Goal: Transaction & Acquisition: Purchase product/service

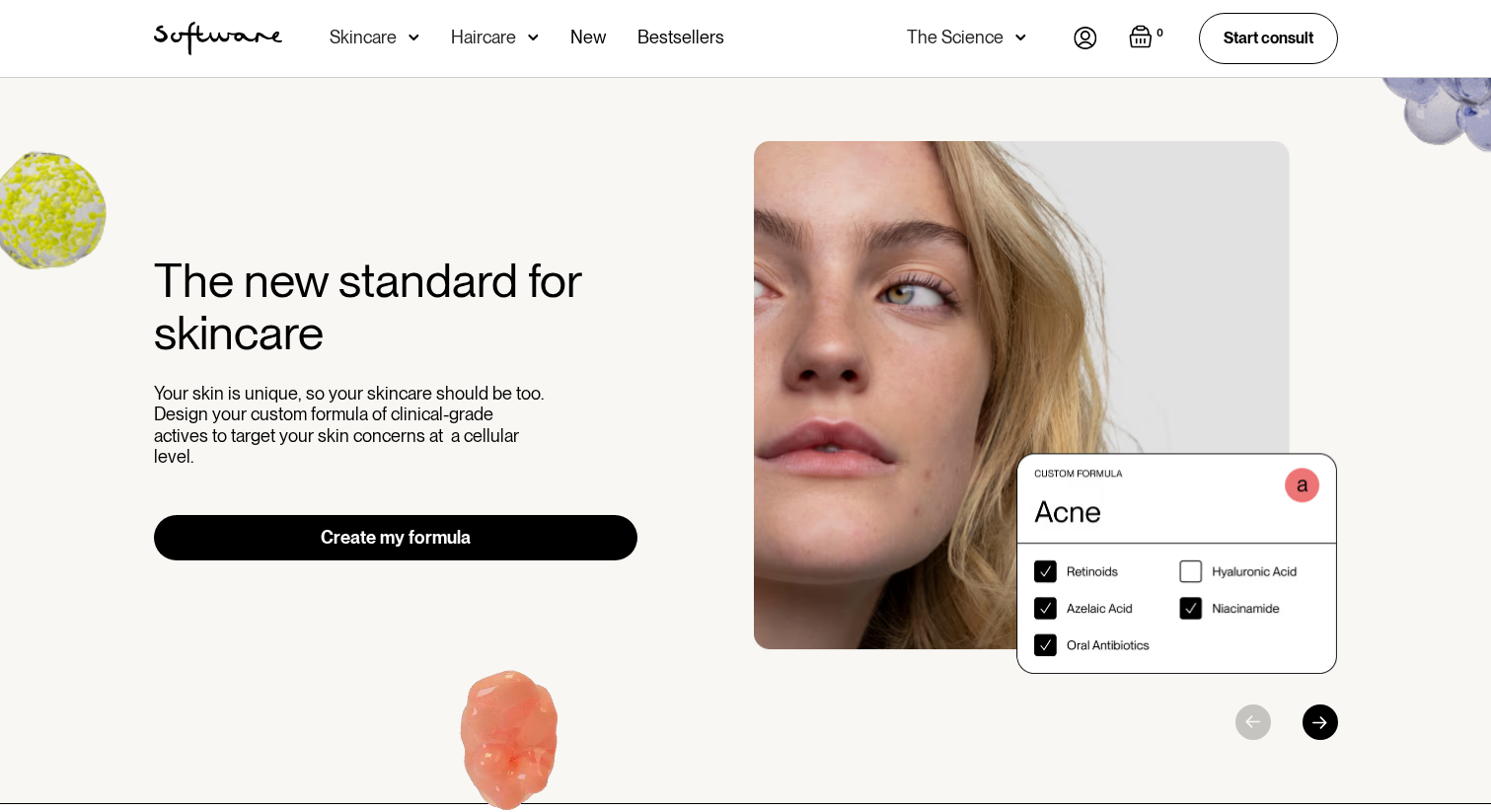
click at [414, 38] on img at bounding box center [414, 38] width 11 height 20
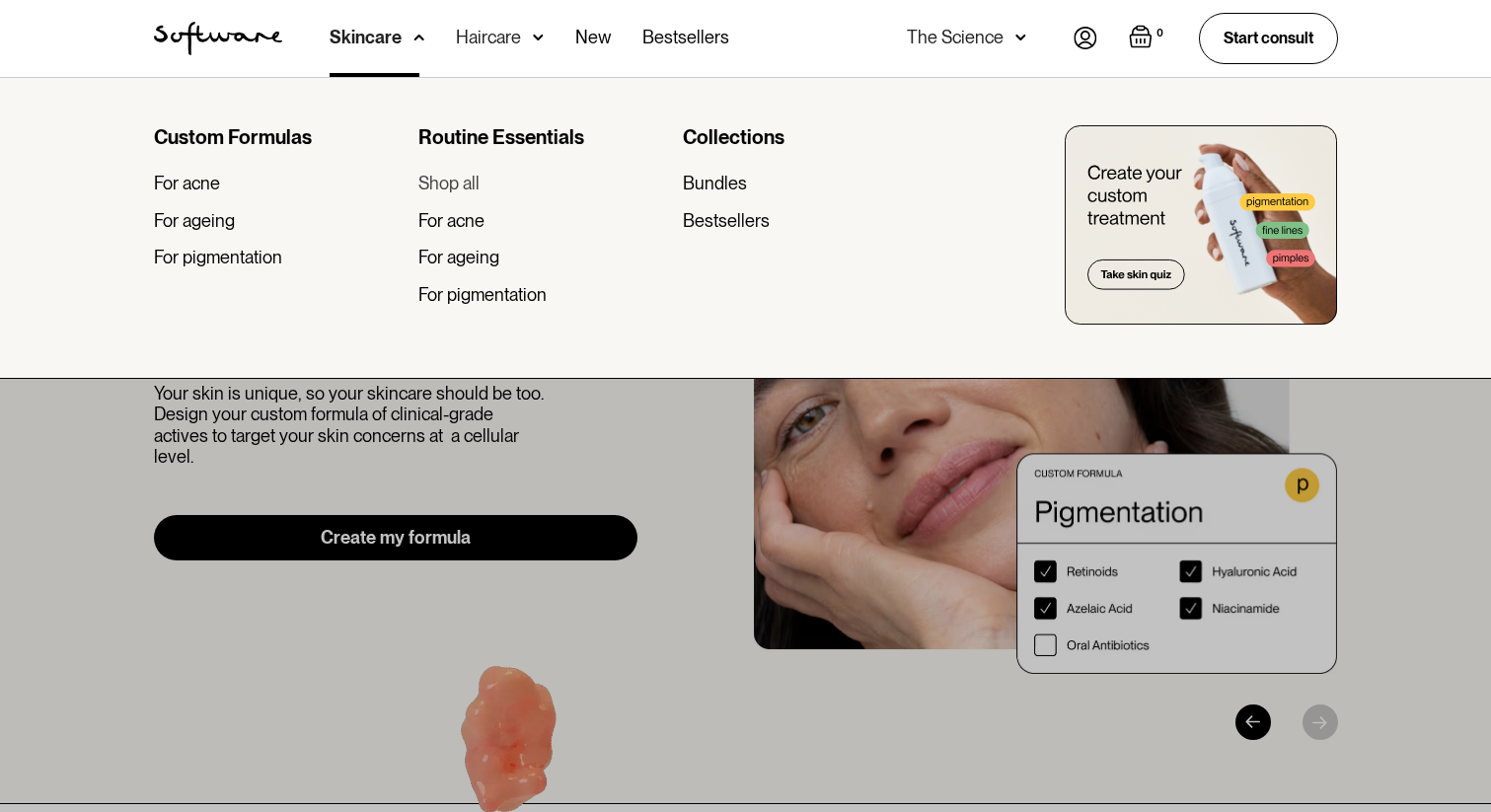
click at [458, 182] on div "Shop all" at bounding box center [449, 184] width 61 height 22
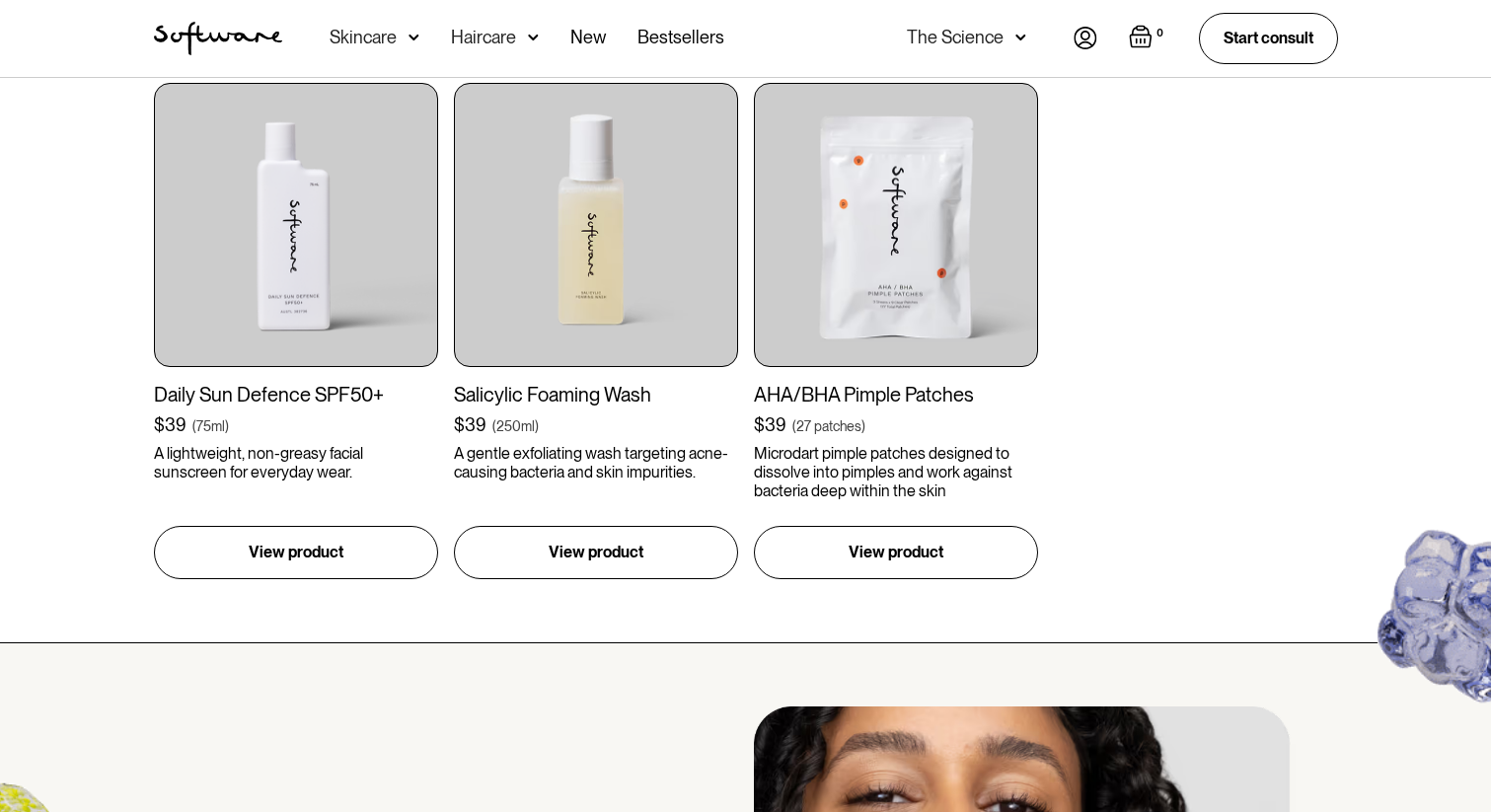
scroll to position [2586, 0]
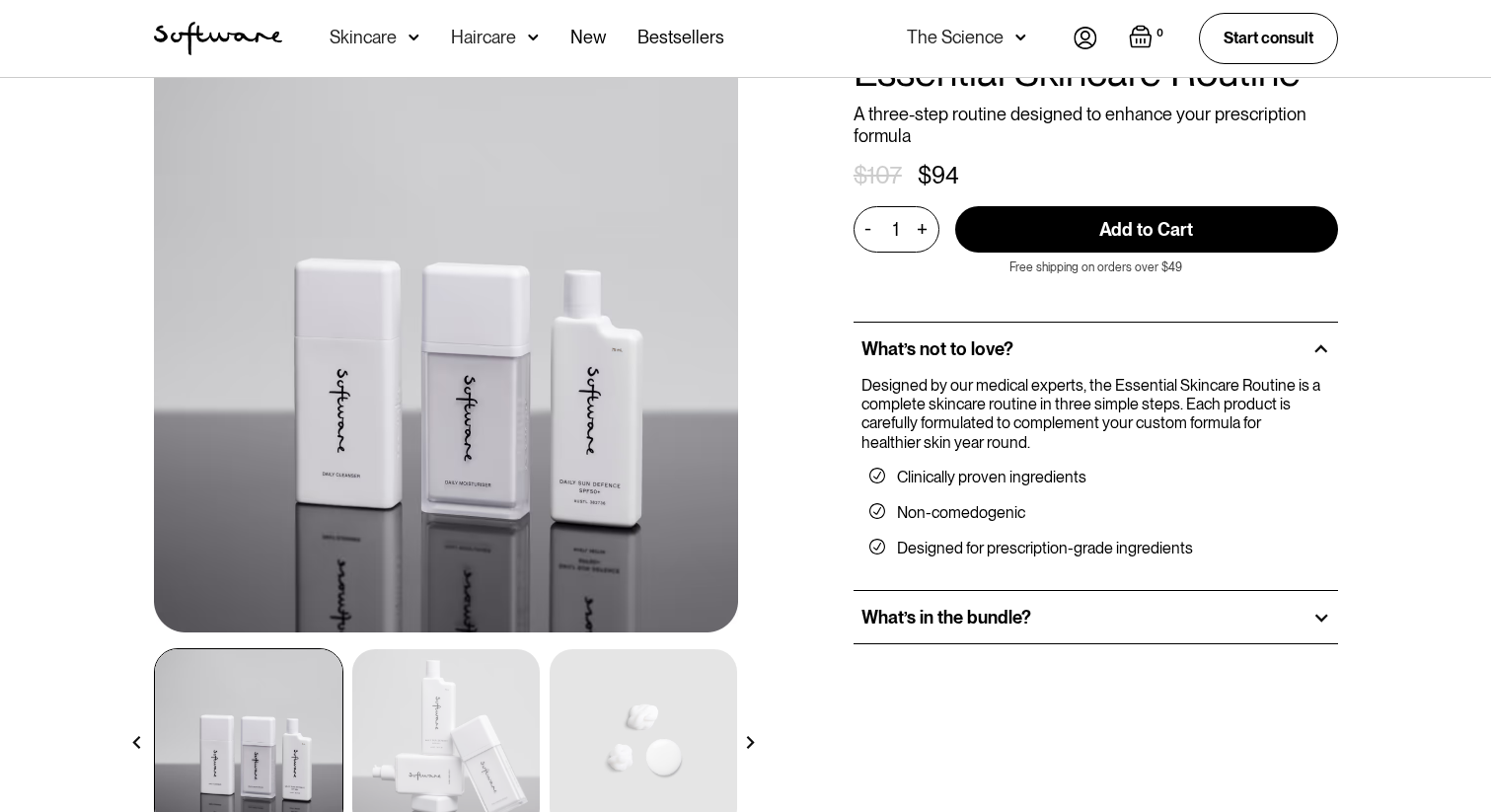
scroll to position [91, 0]
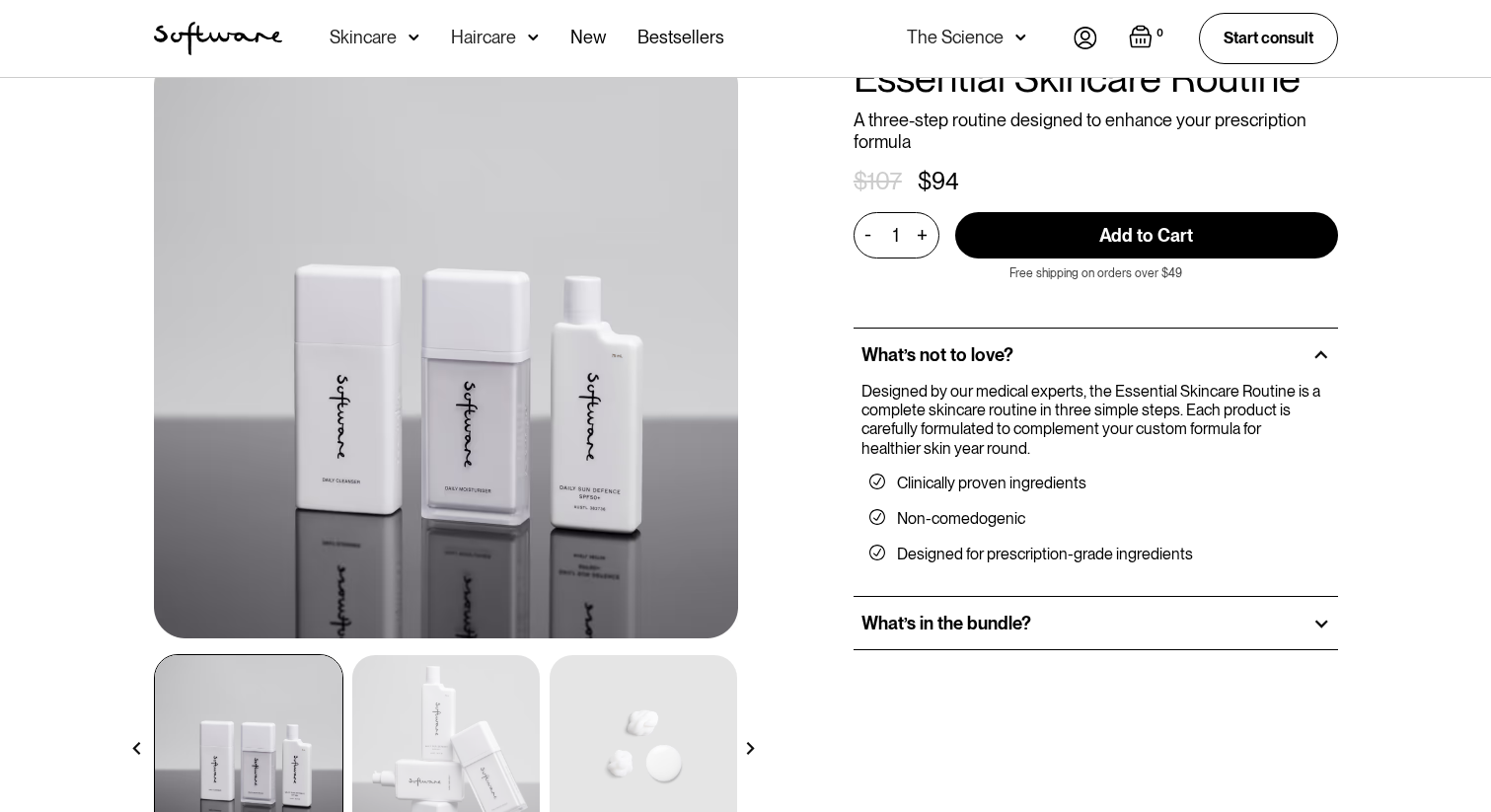
click at [1132, 232] on input "Add to Cart" at bounding box center [1147, 234] width 383 height 46
type input "Add to Cart"
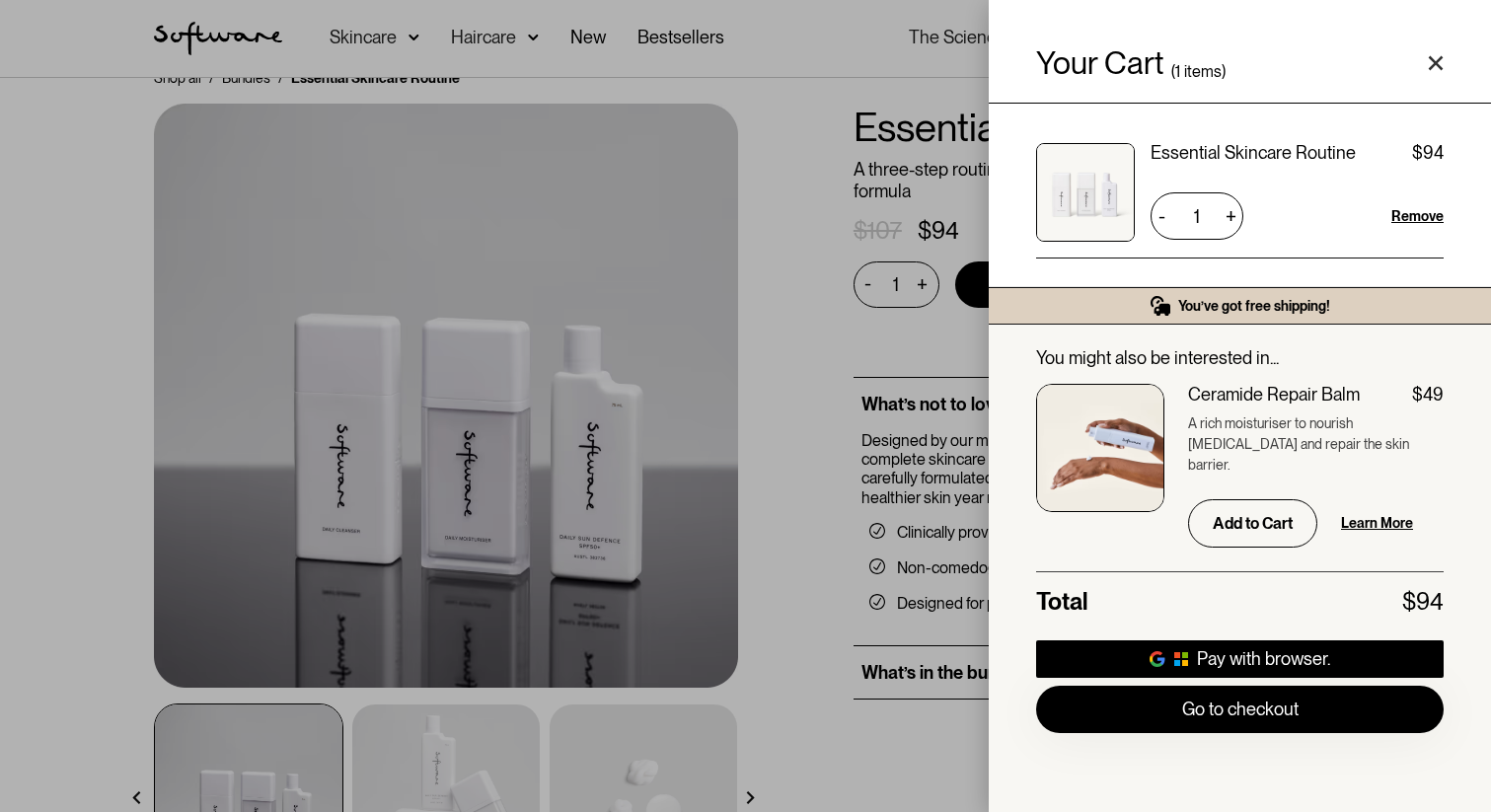
scroll to position [0, 0]
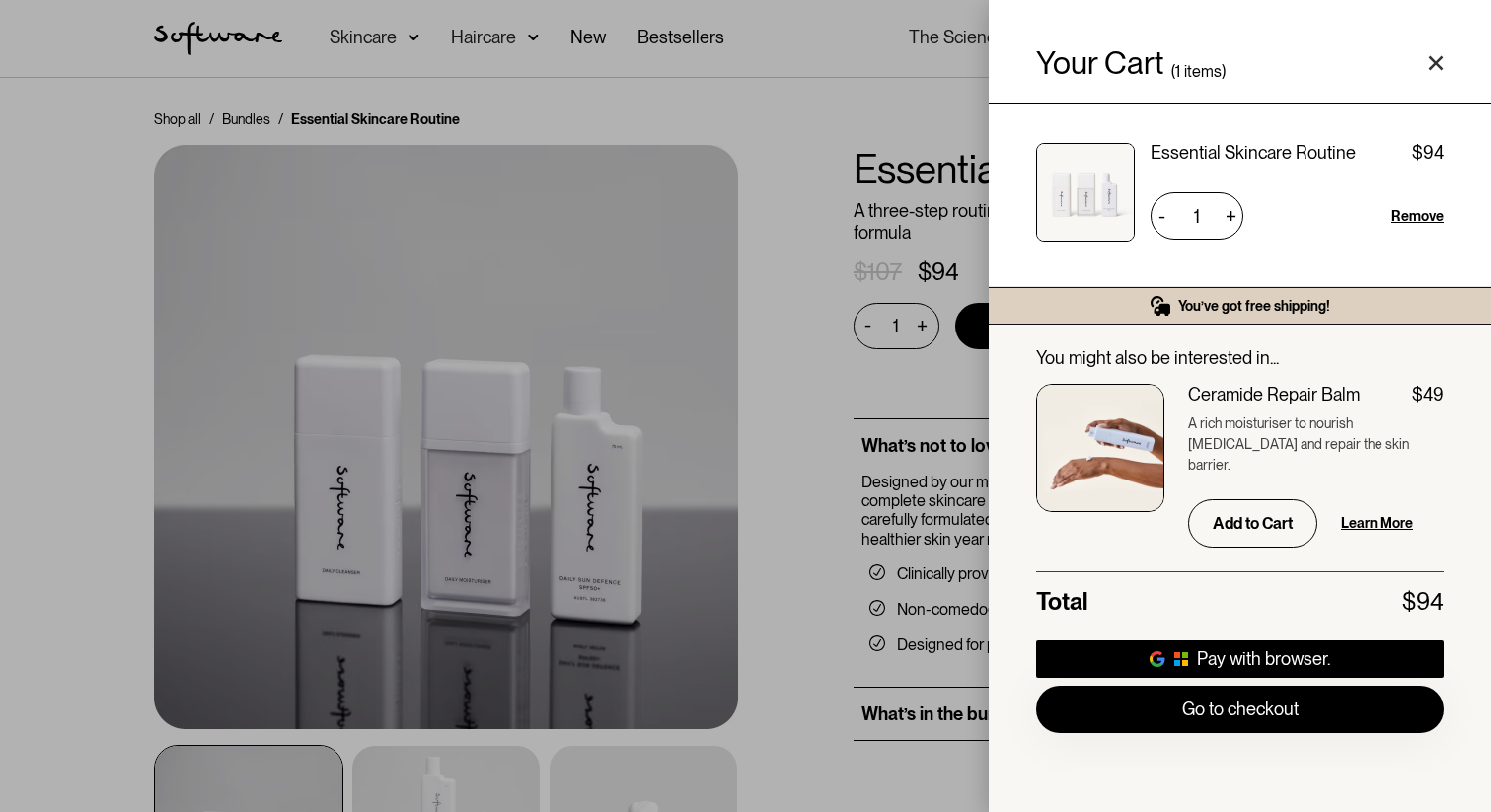
click at [1443, 55] on icon "Close cart" at bounding box center [1437, 63] width 16 height 16
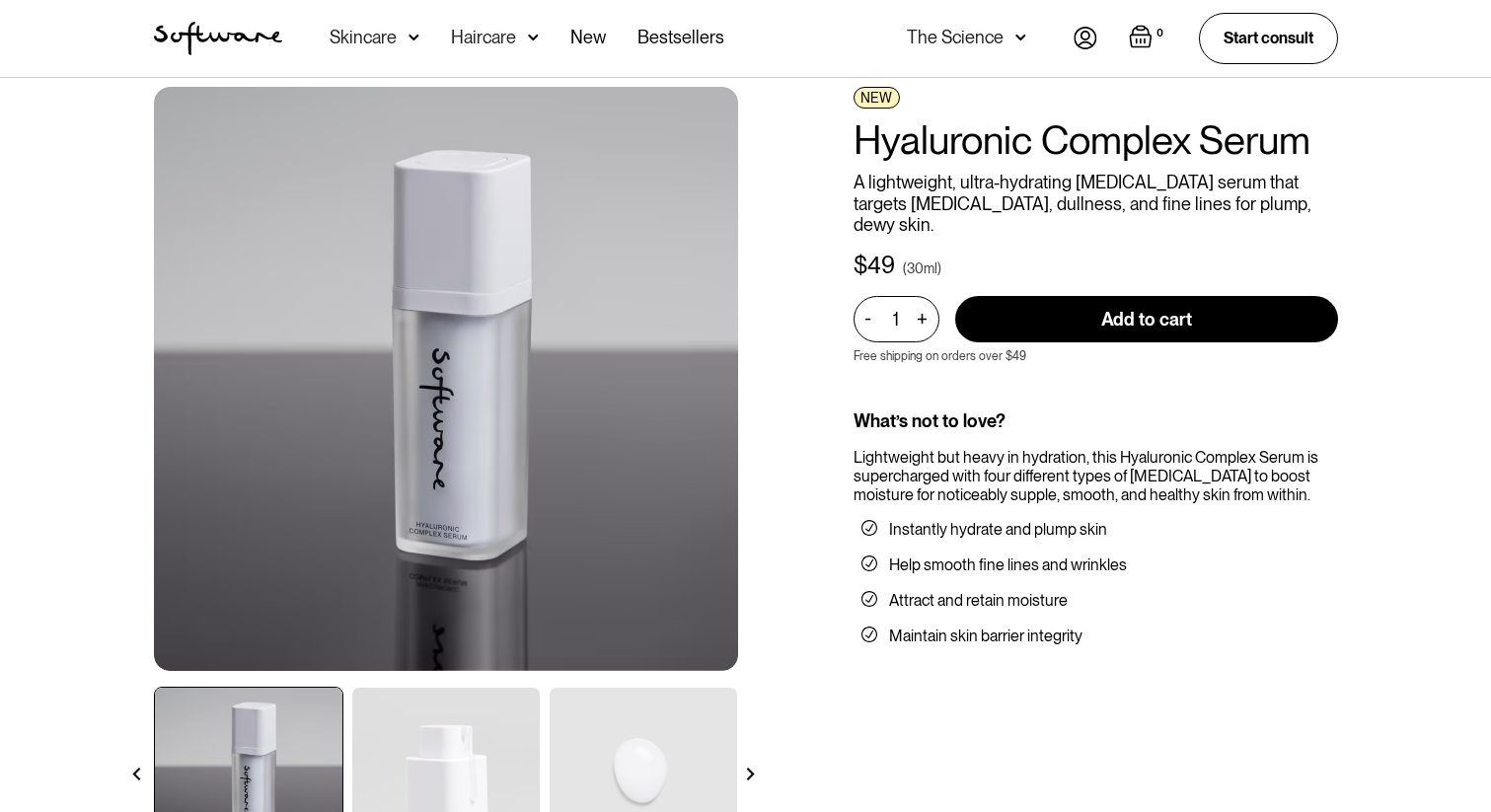
scroll to position [26, 0]
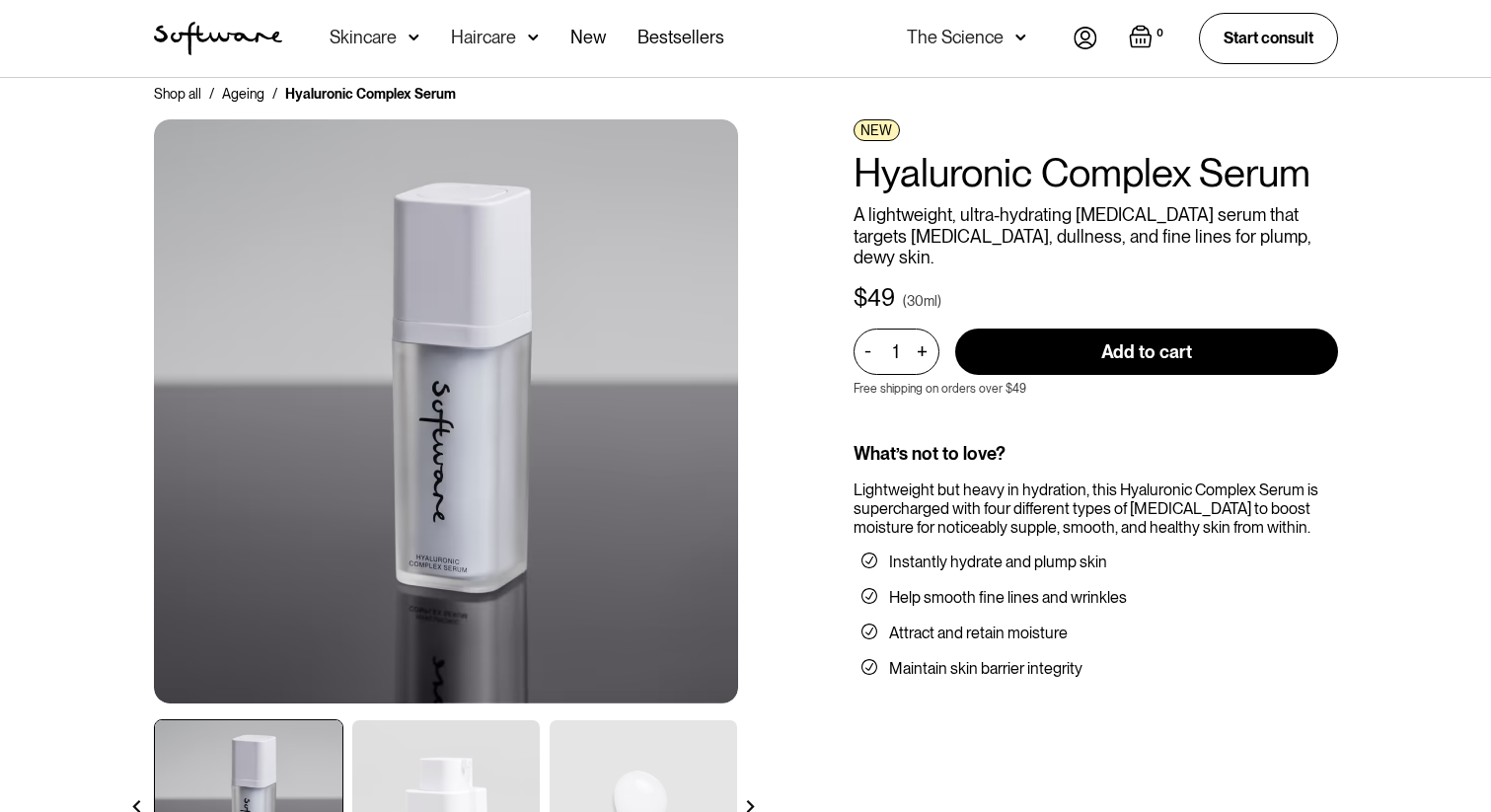
click at [1114, 330] on input "Add to cart" at bounding box center [1147, 351] width 383 height 46
type input "Add to cart"
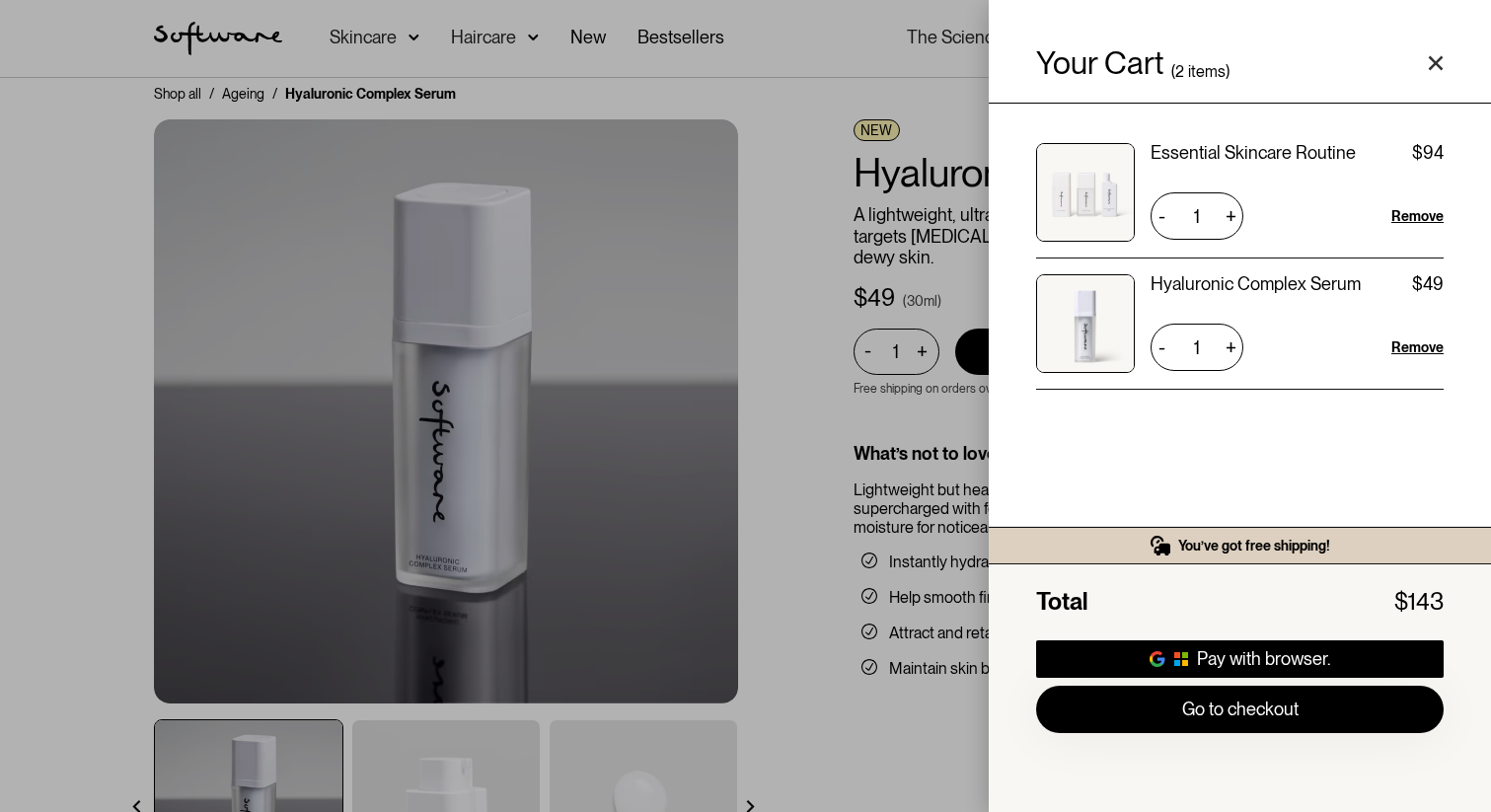
click at [1435, 56] on icon "Close cart" at bounding box center [1437, 63] width 16 height 16
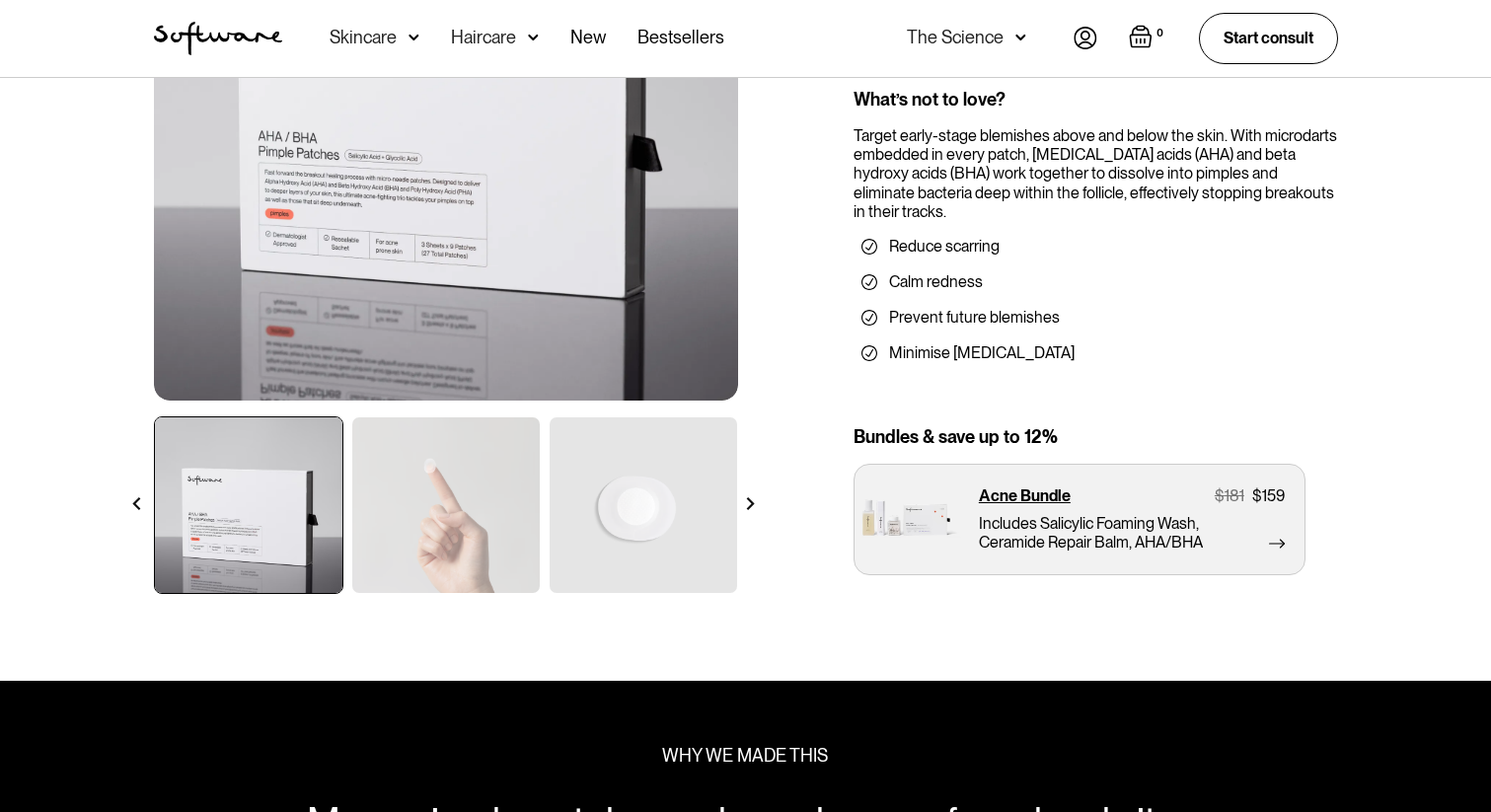
scroll to position [330, 0]
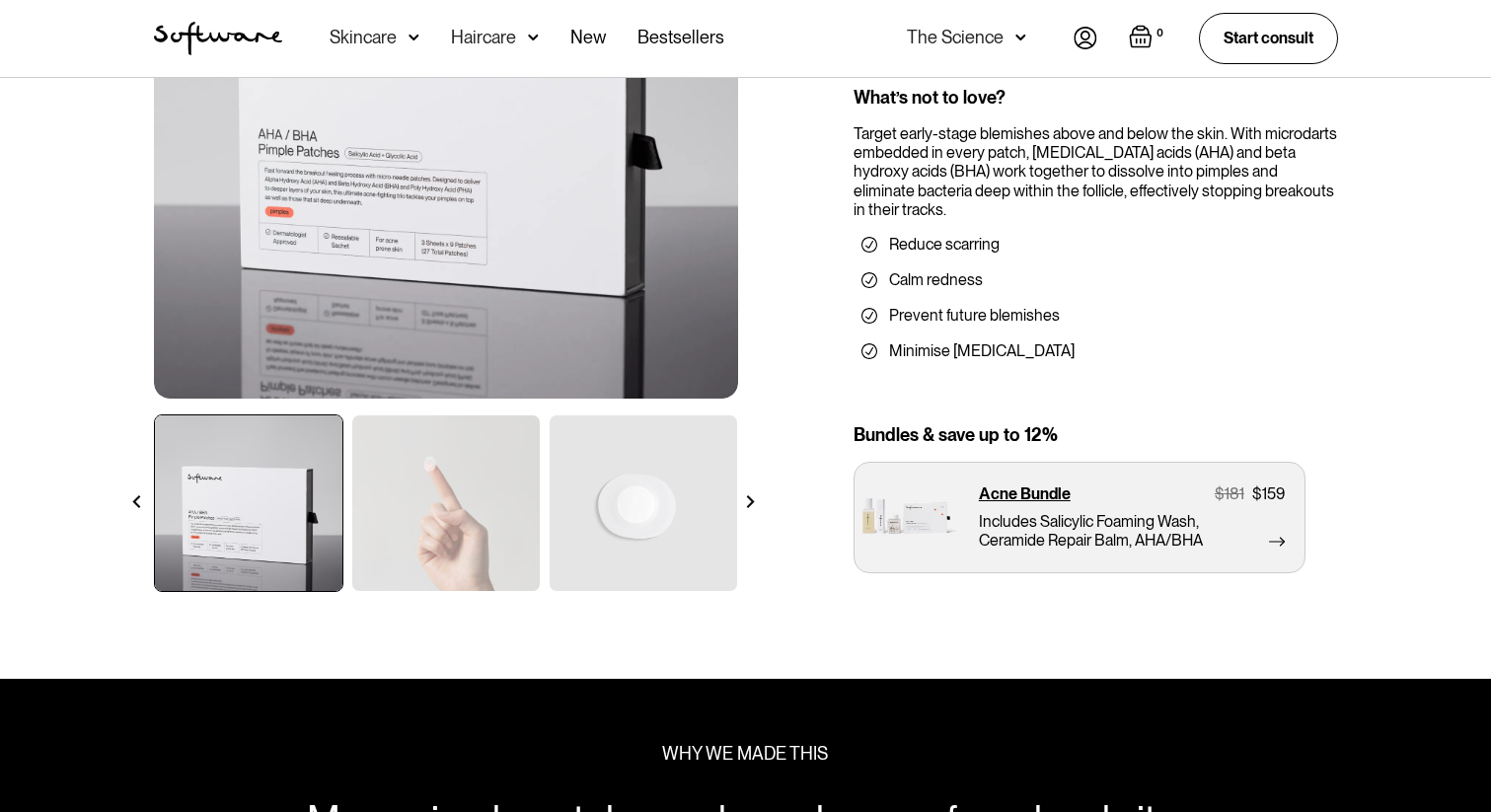
click at [687, 514] on img at bounding box center [644, 503] width 188 height 176
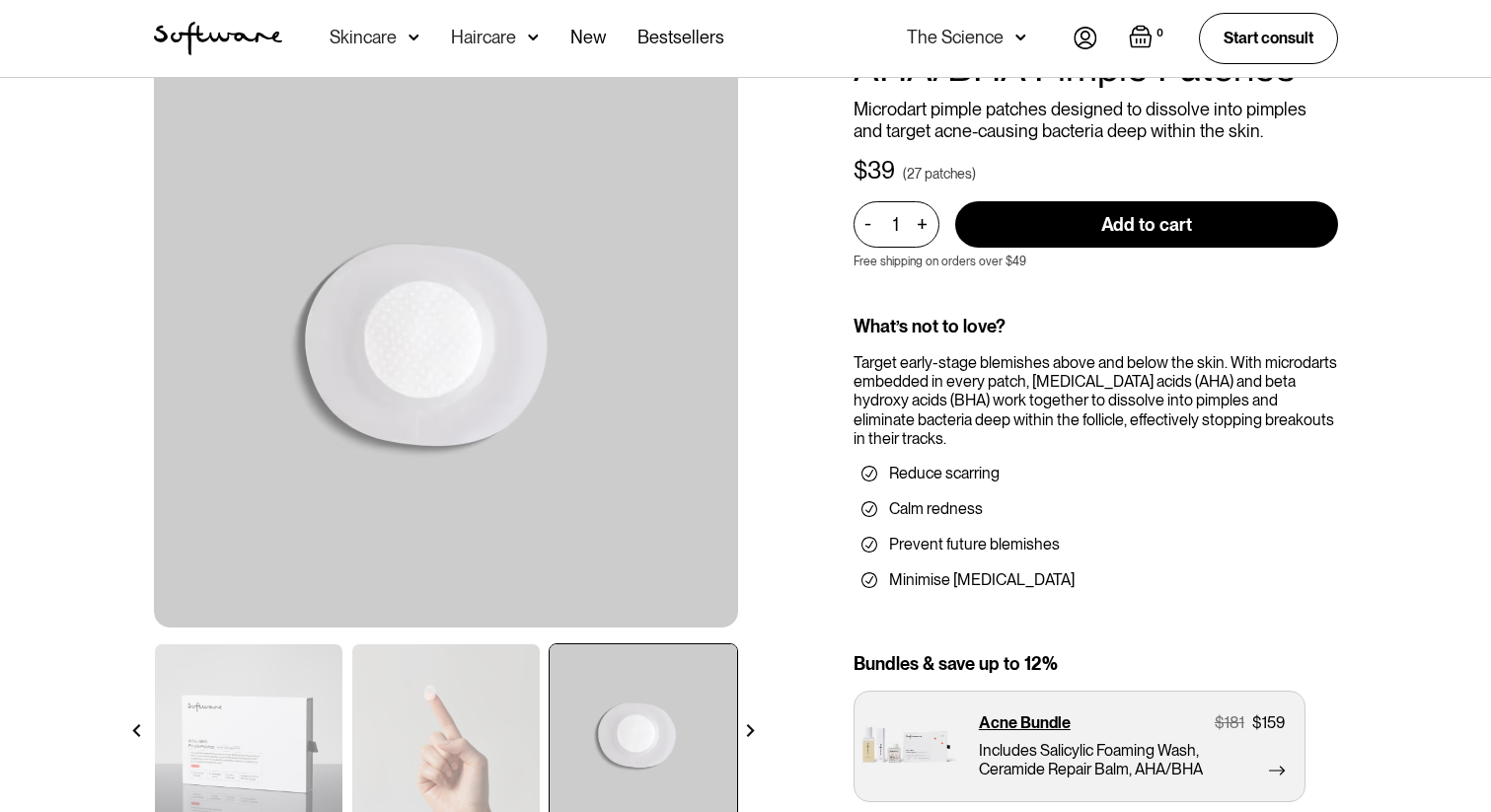
scroll to position [0, 0]
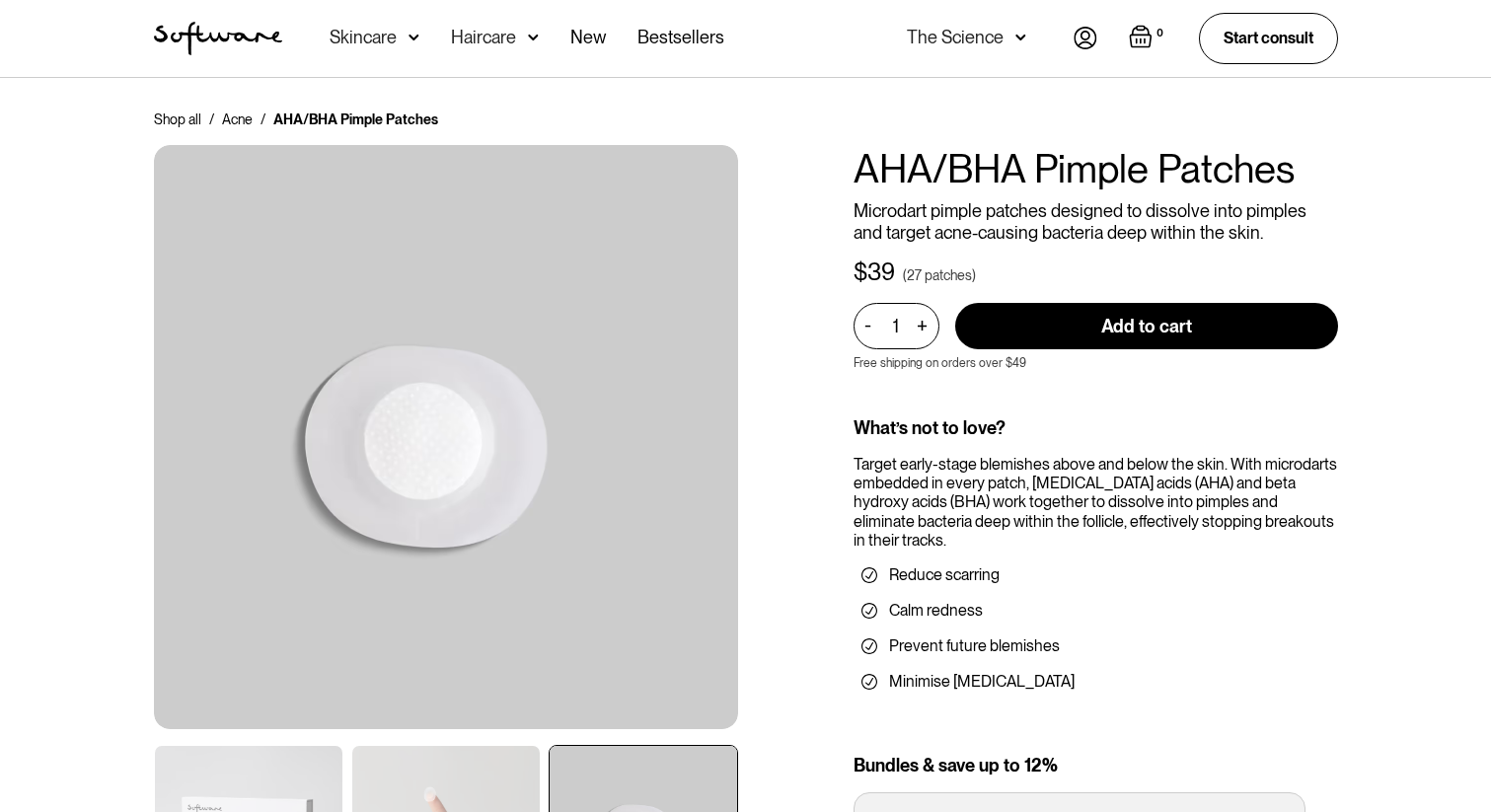
click at [1066, 326] on input "Add to cart" at bounding box center [1147, 325] width 383 height 46
type input "Add to cart"
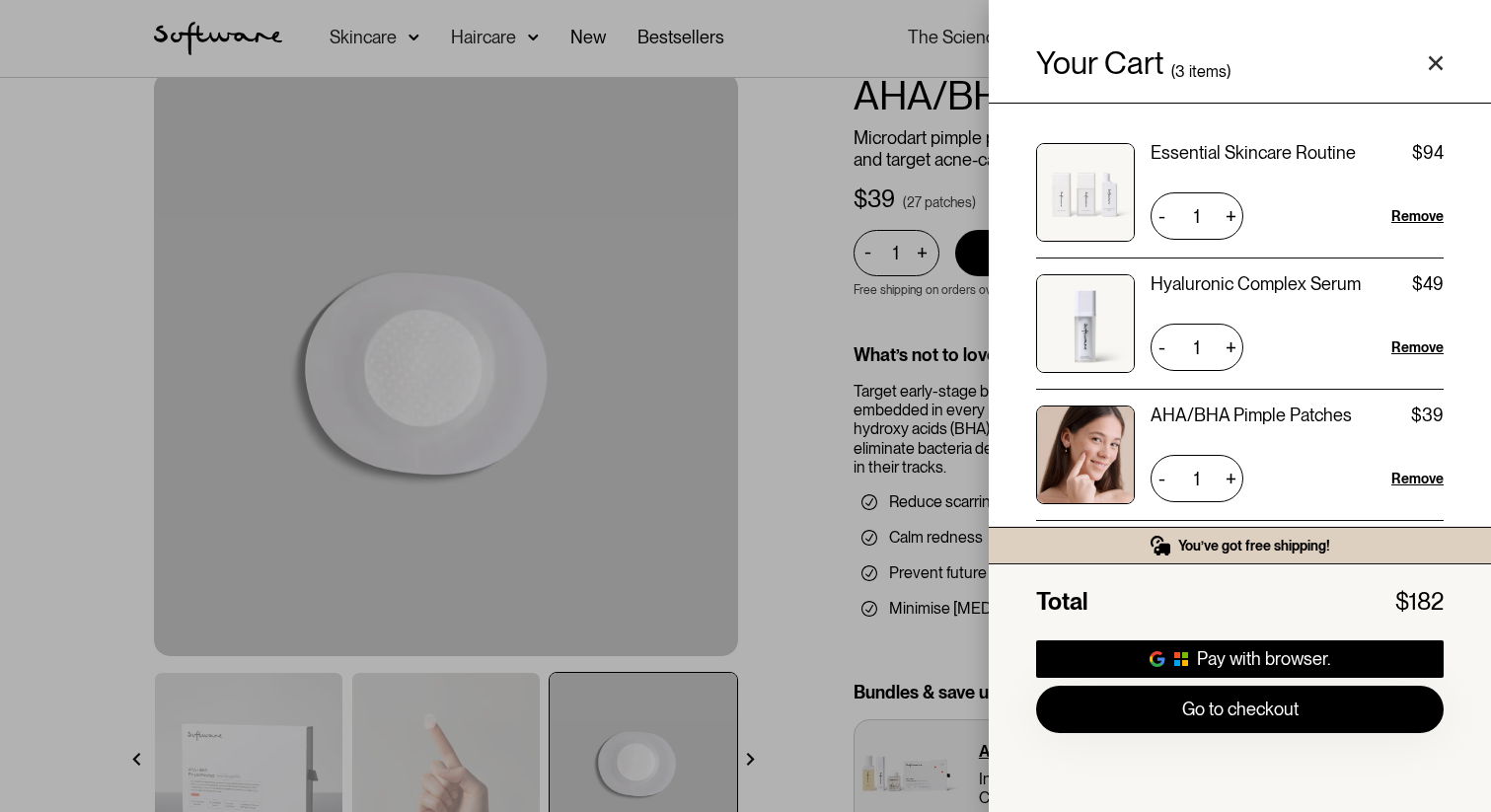
scroll to position [81, 0]
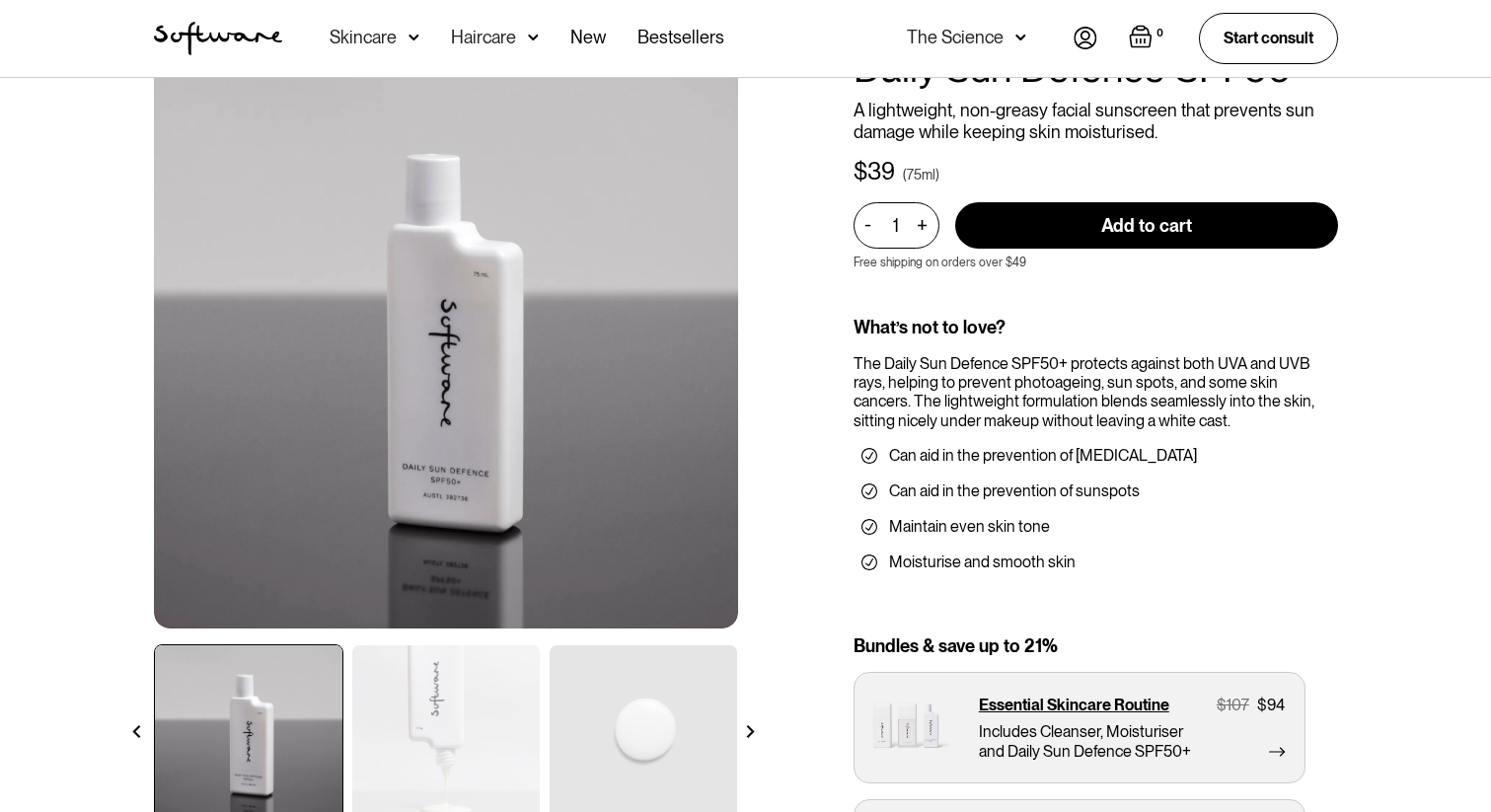
scroll to position [105, 0]
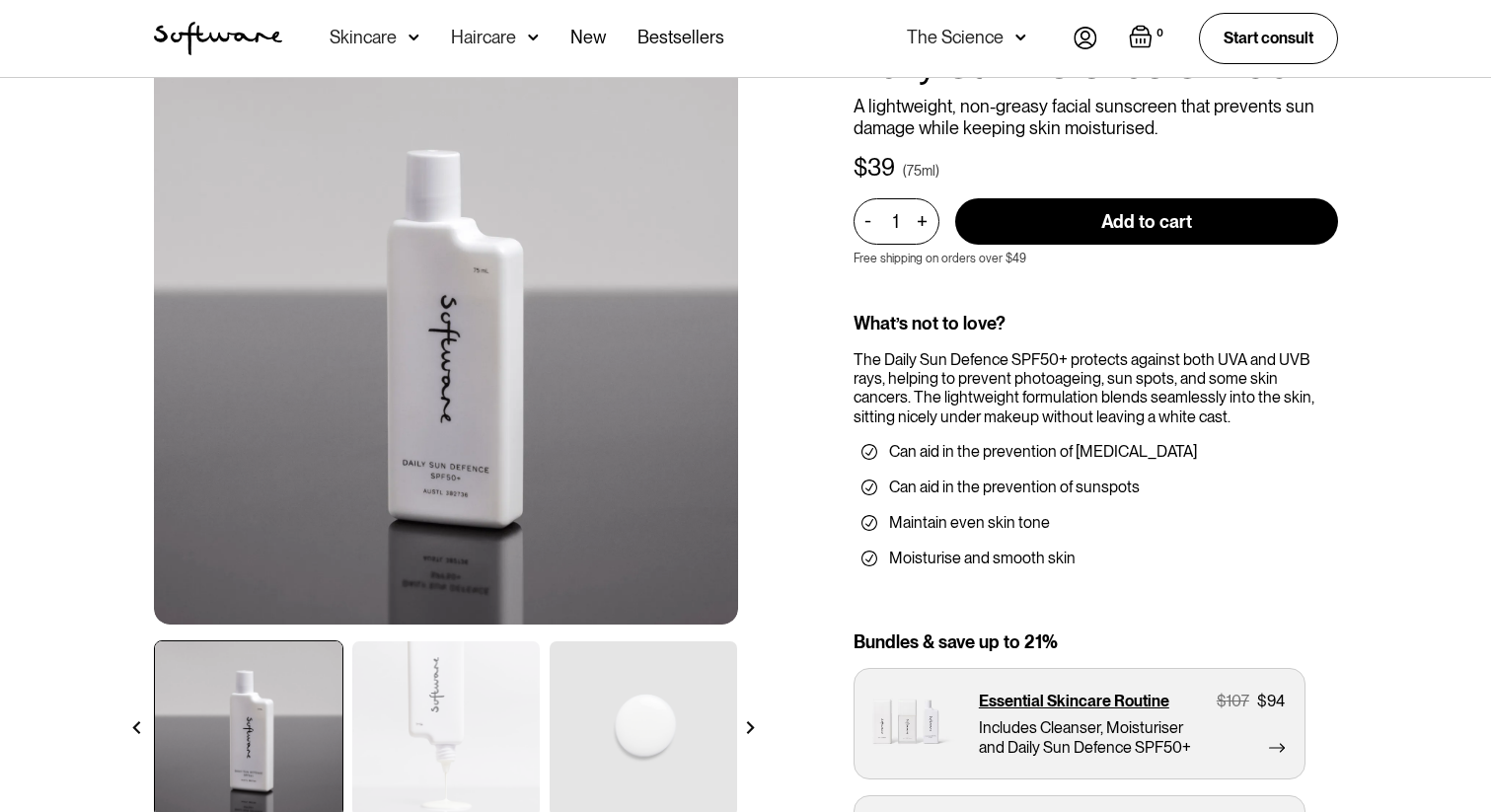
click at [1117, 218] on input "Add to cart" at bounding box center [1147, 222] width 383 height 46
type input "Add to cart"
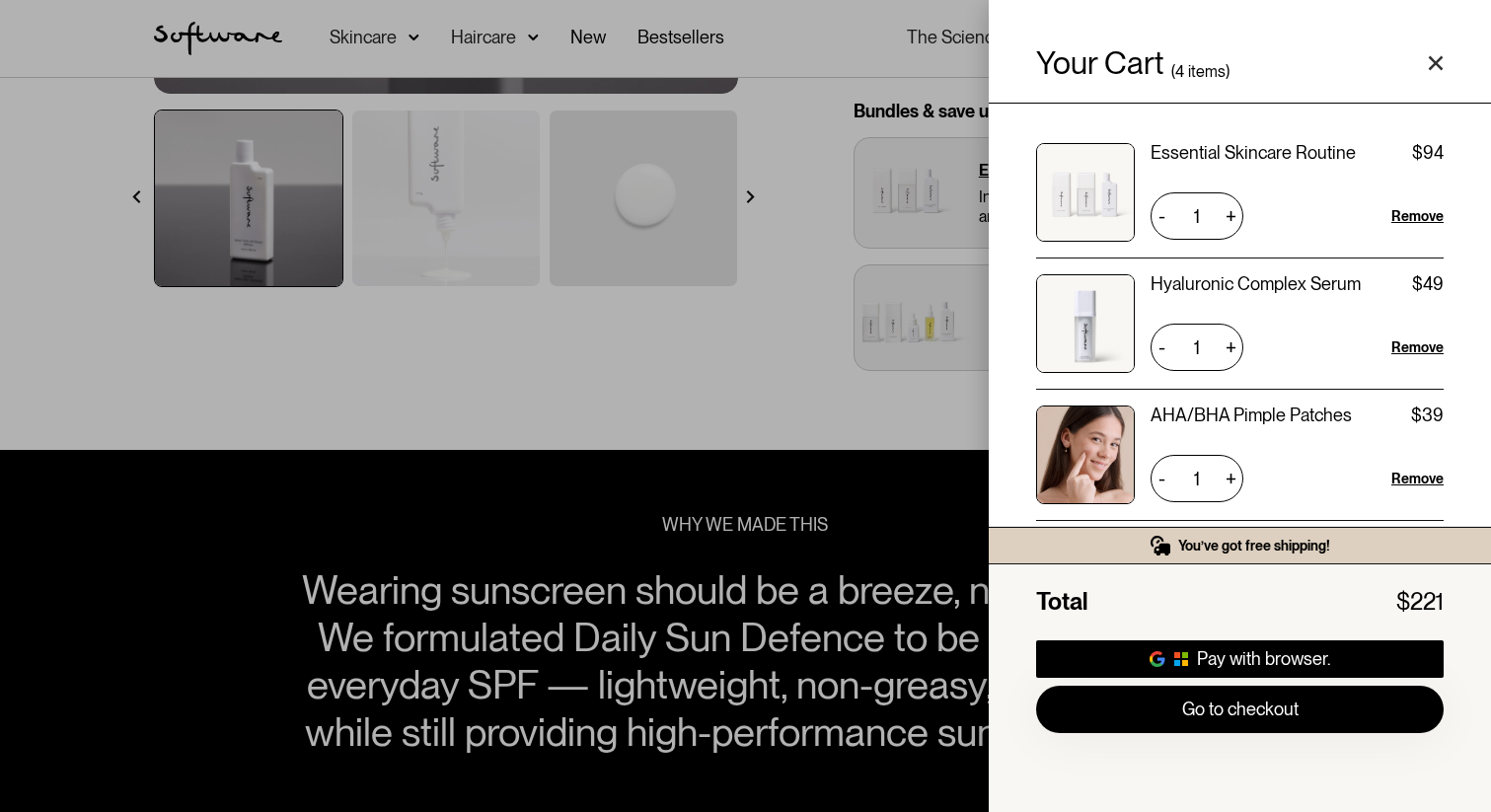
scroll to position [0, 0]
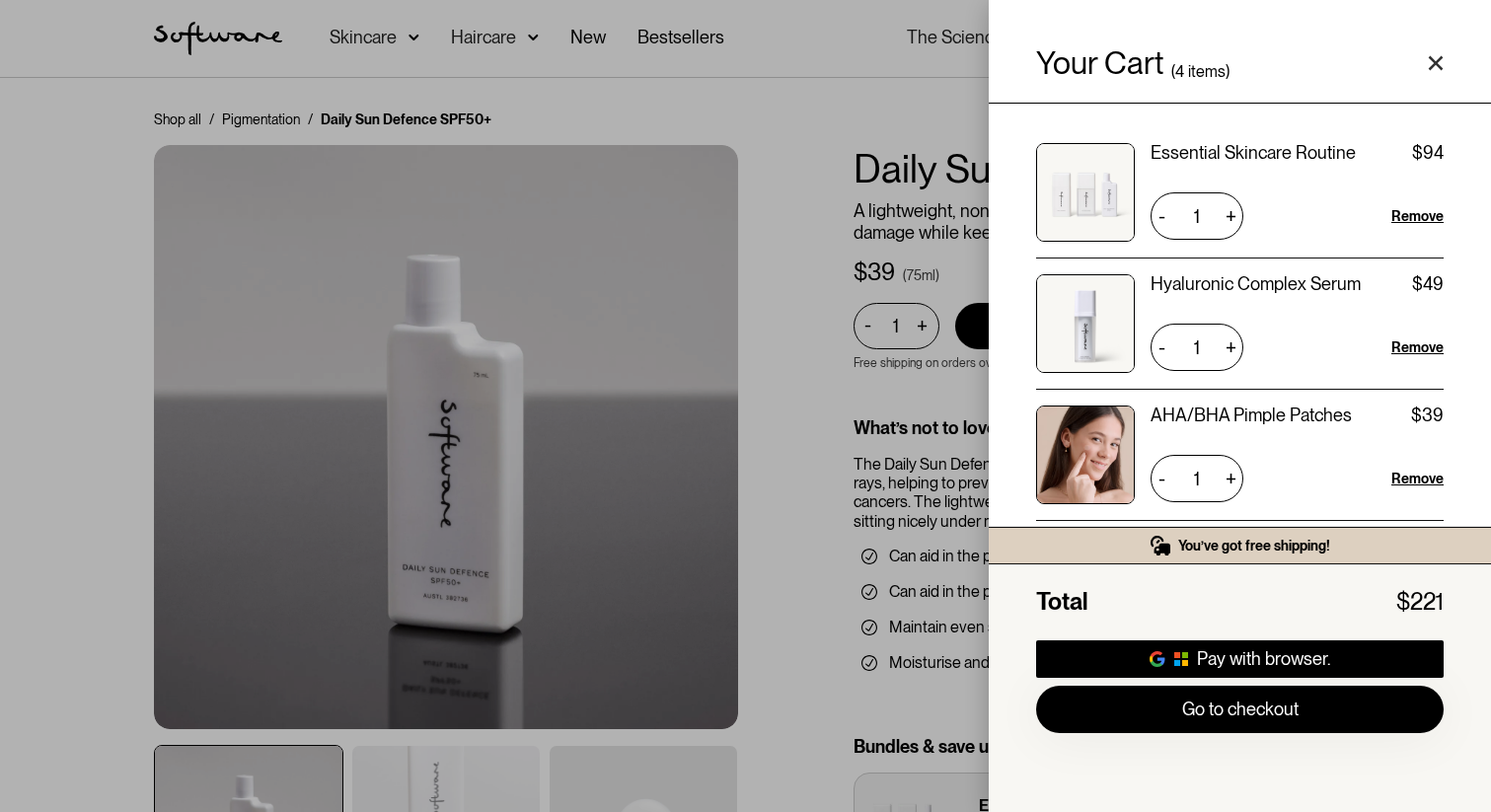
click at [1437, 55] on icon "Close cart" at bounding box center [1437, 63] width 16 height 16
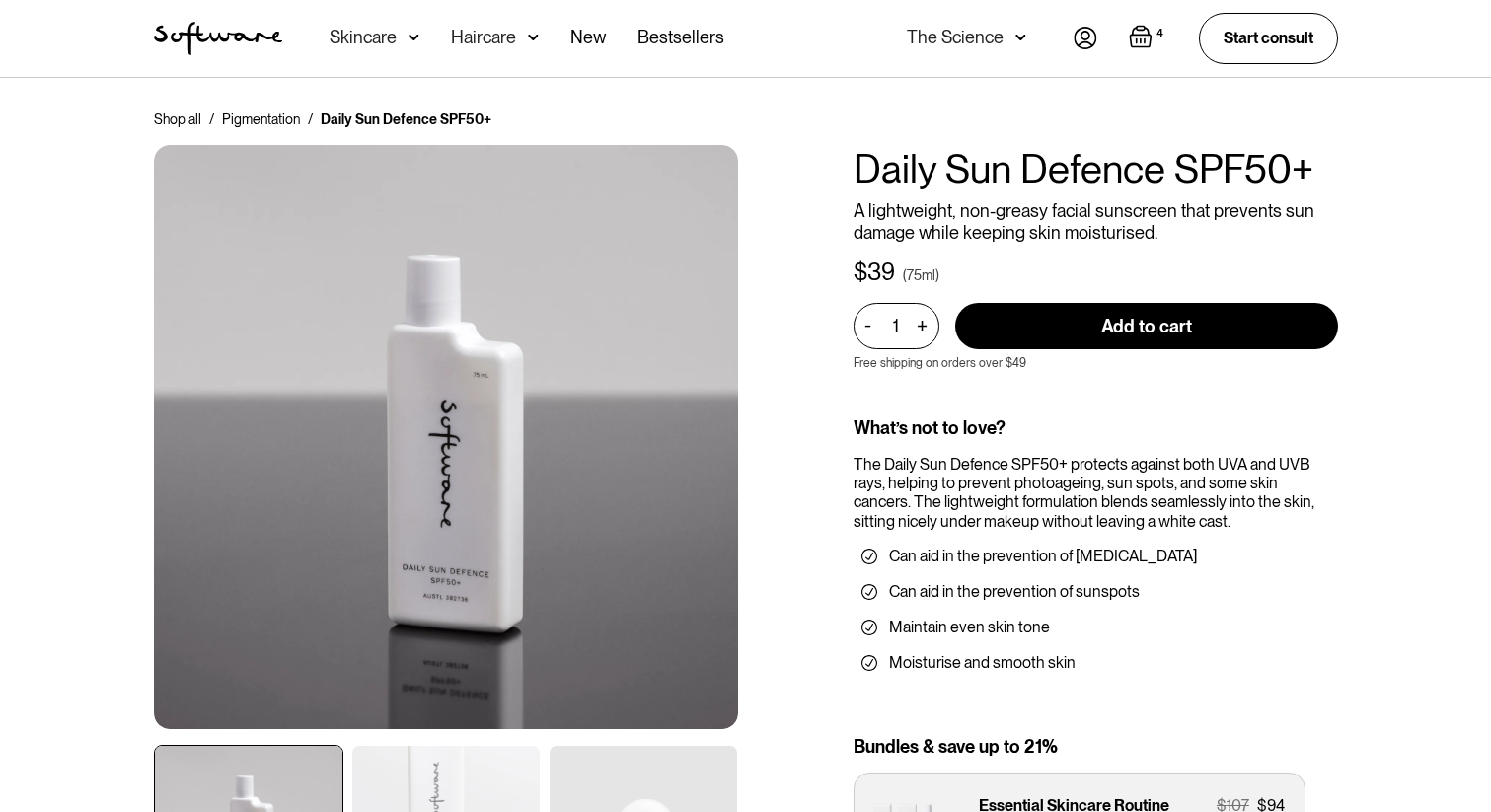
click at [413, 38] on img at bounding box center [414, 38] width 11 height 20
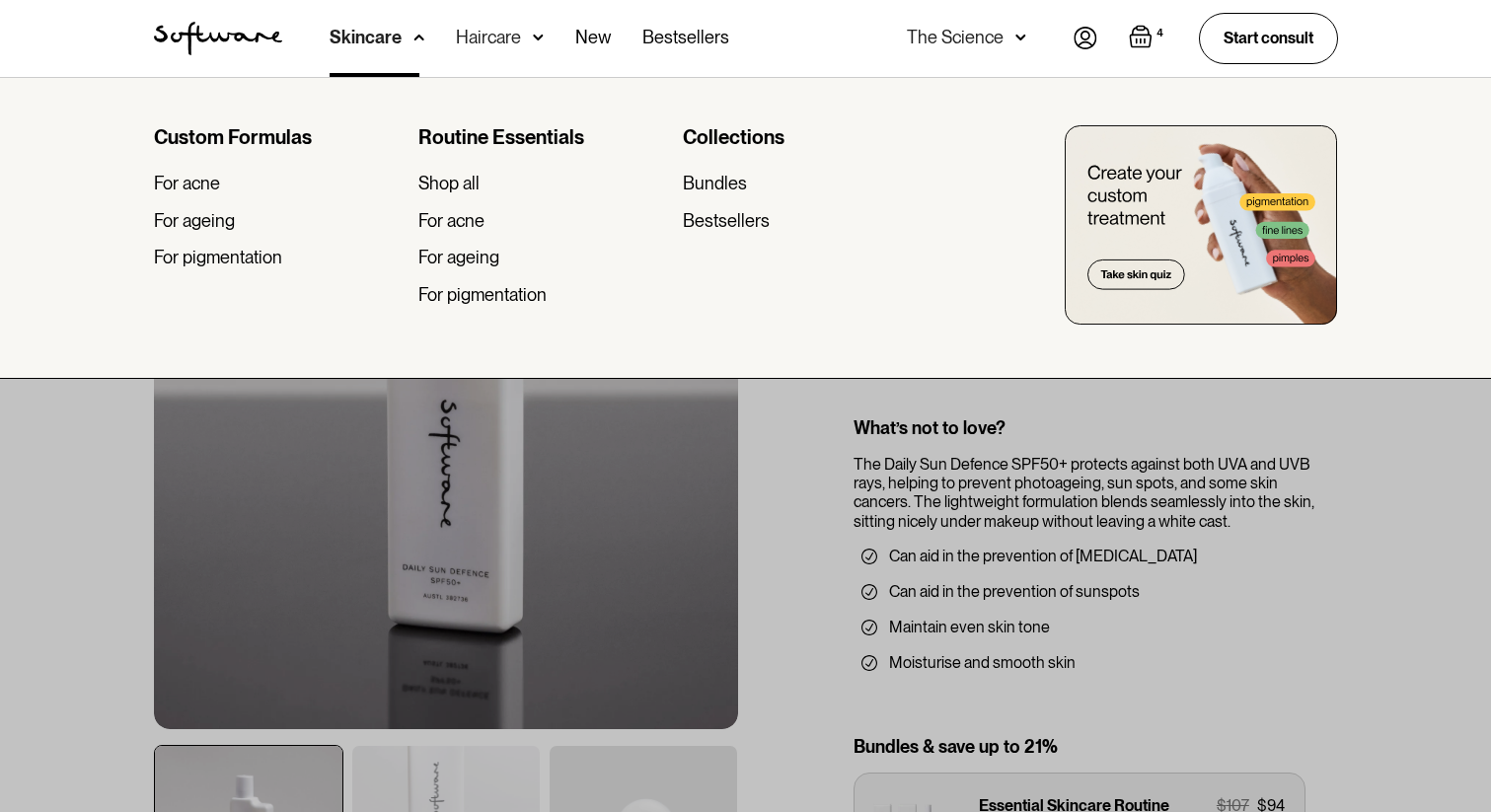
click at [424, 41] on img at bounding box center [419, 38] width 11 height 20
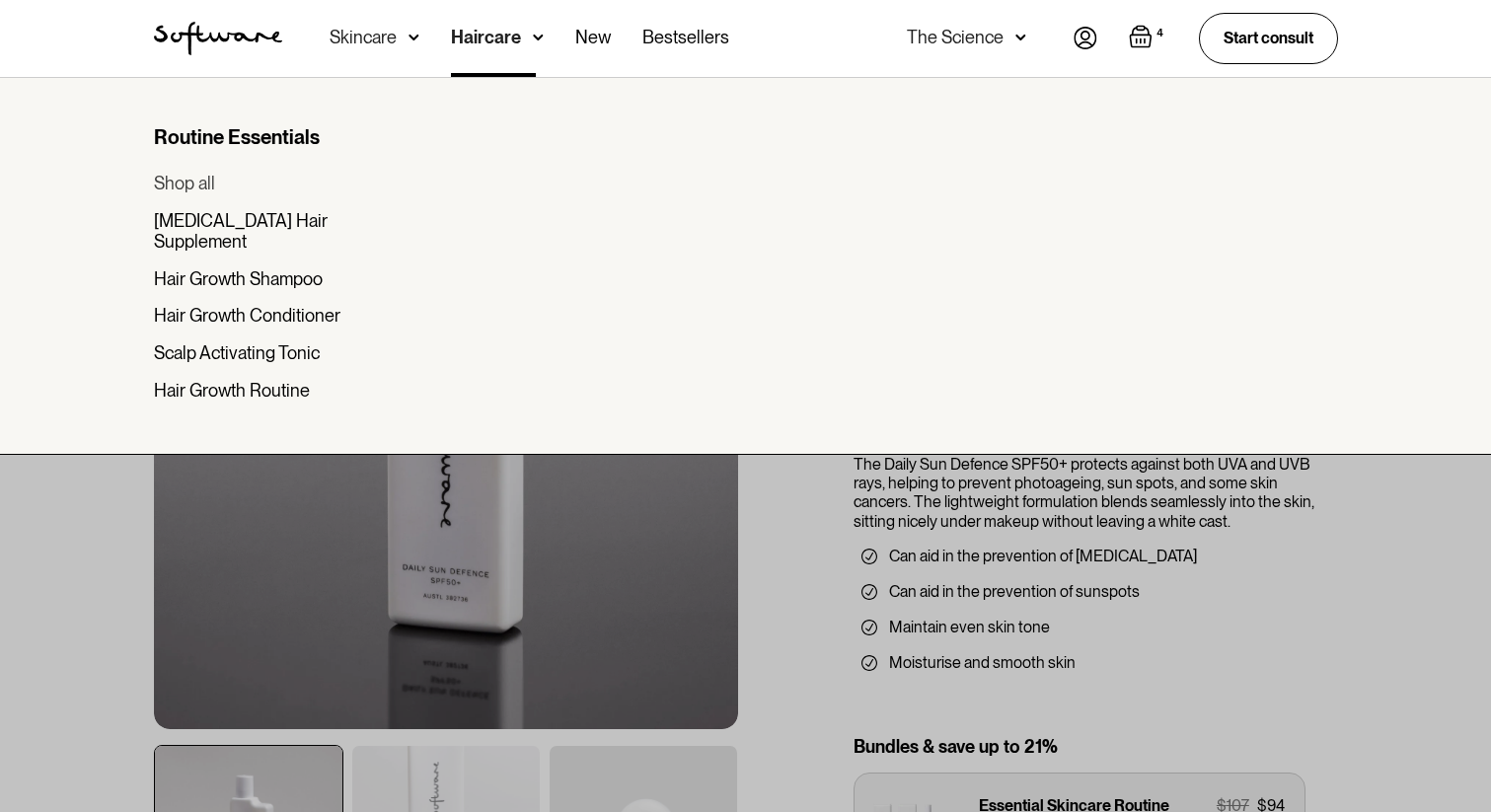
click at [178, 181] on div "Shop all" at bounding box center [185, 184] width 61 height 22
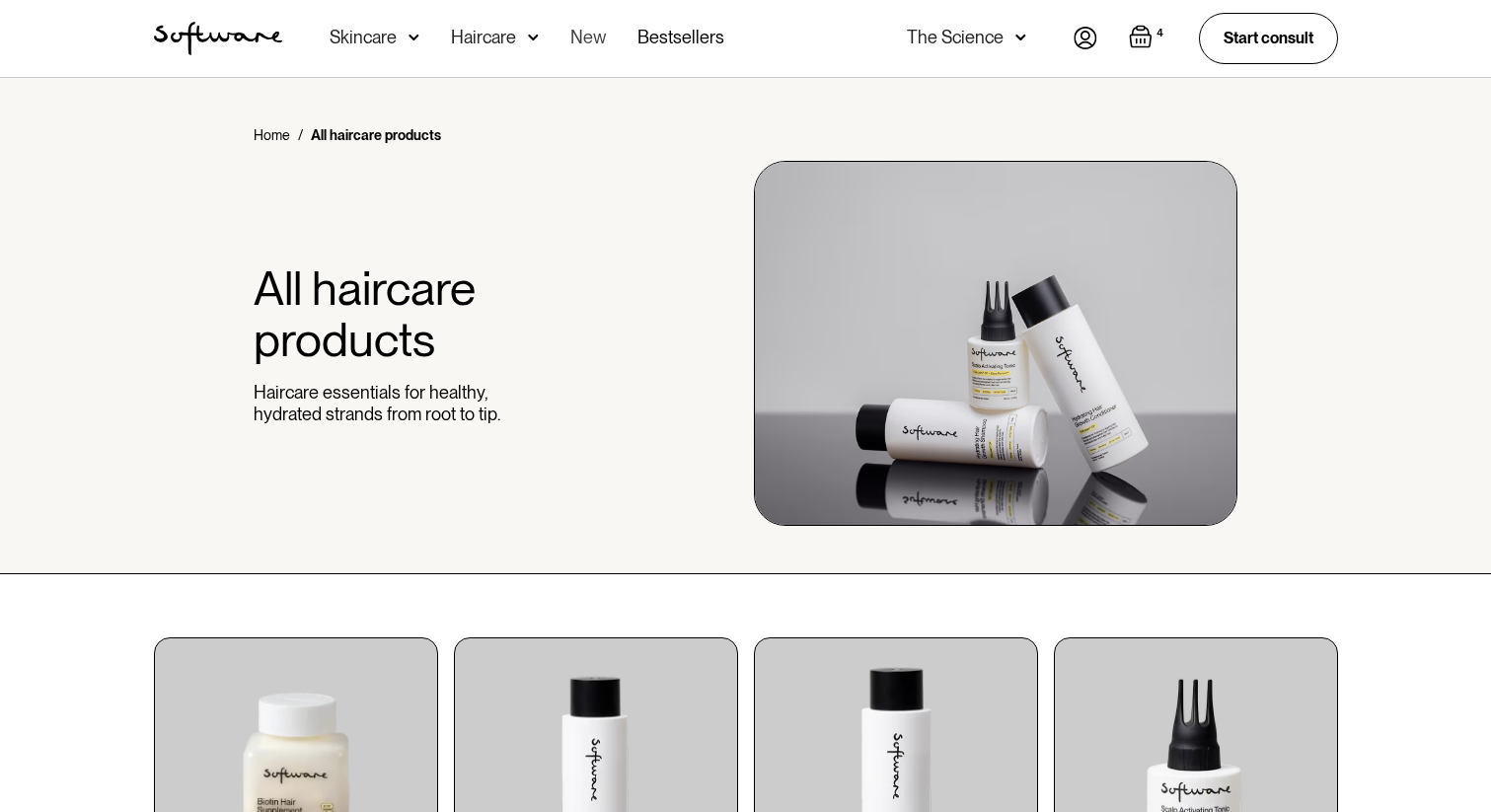
click at [584, 44] on link "New" at bounding box center [589, 39] width 36 height 77
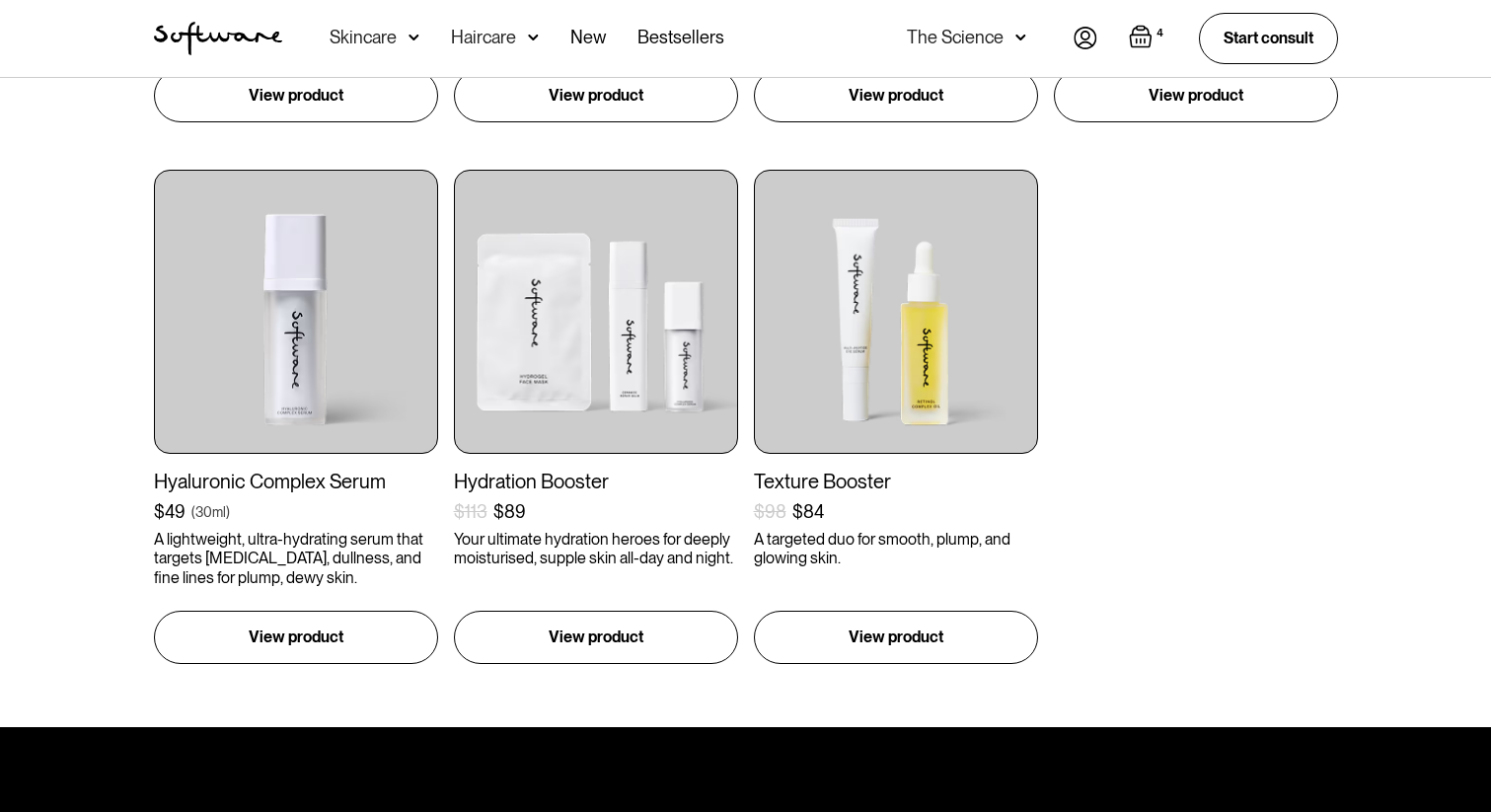
scroll to position [1697, 0]
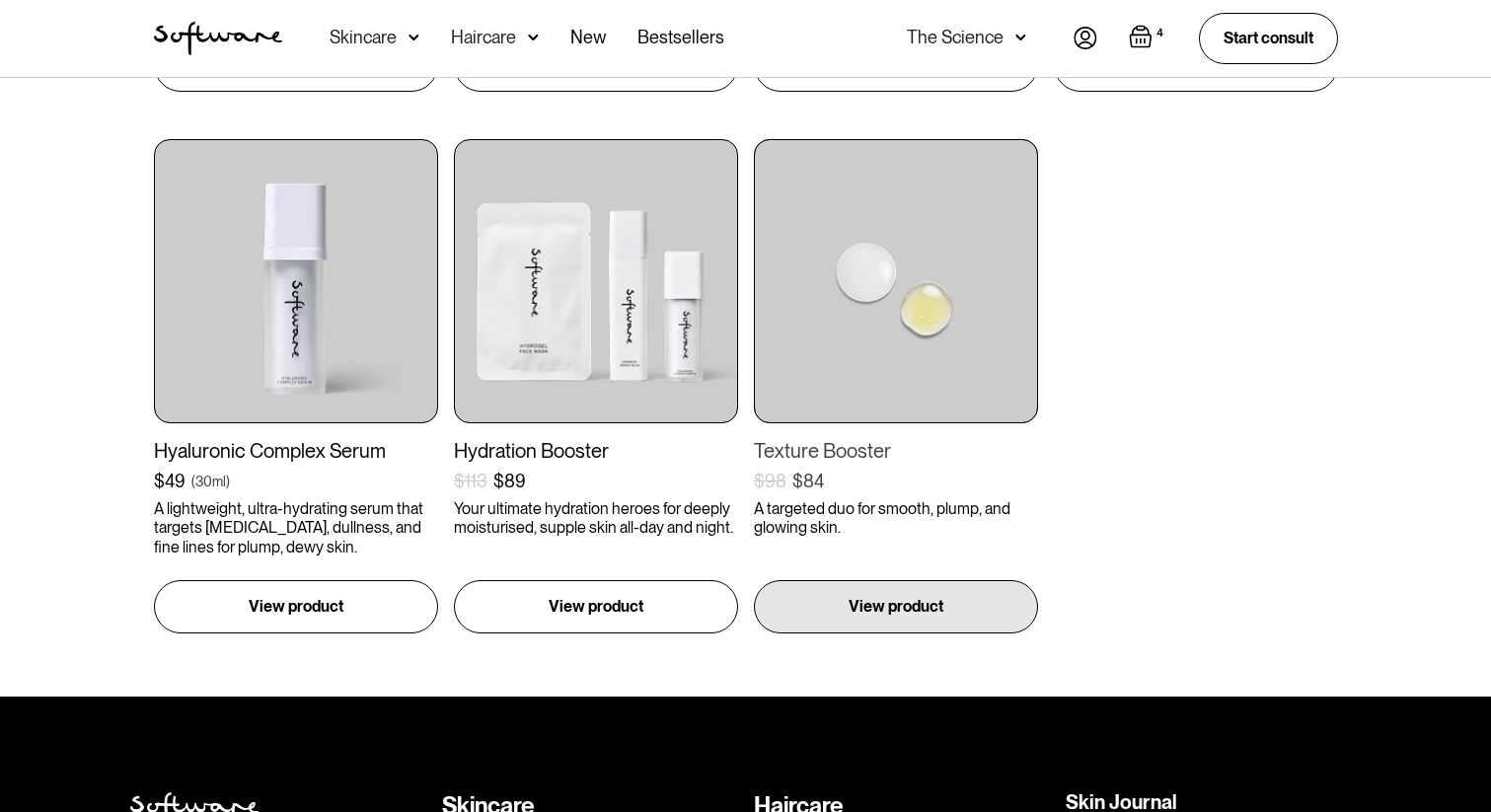
click at [846, 439] on div "Texture Booster" at bounding box center [895, 451] width 284 height 24
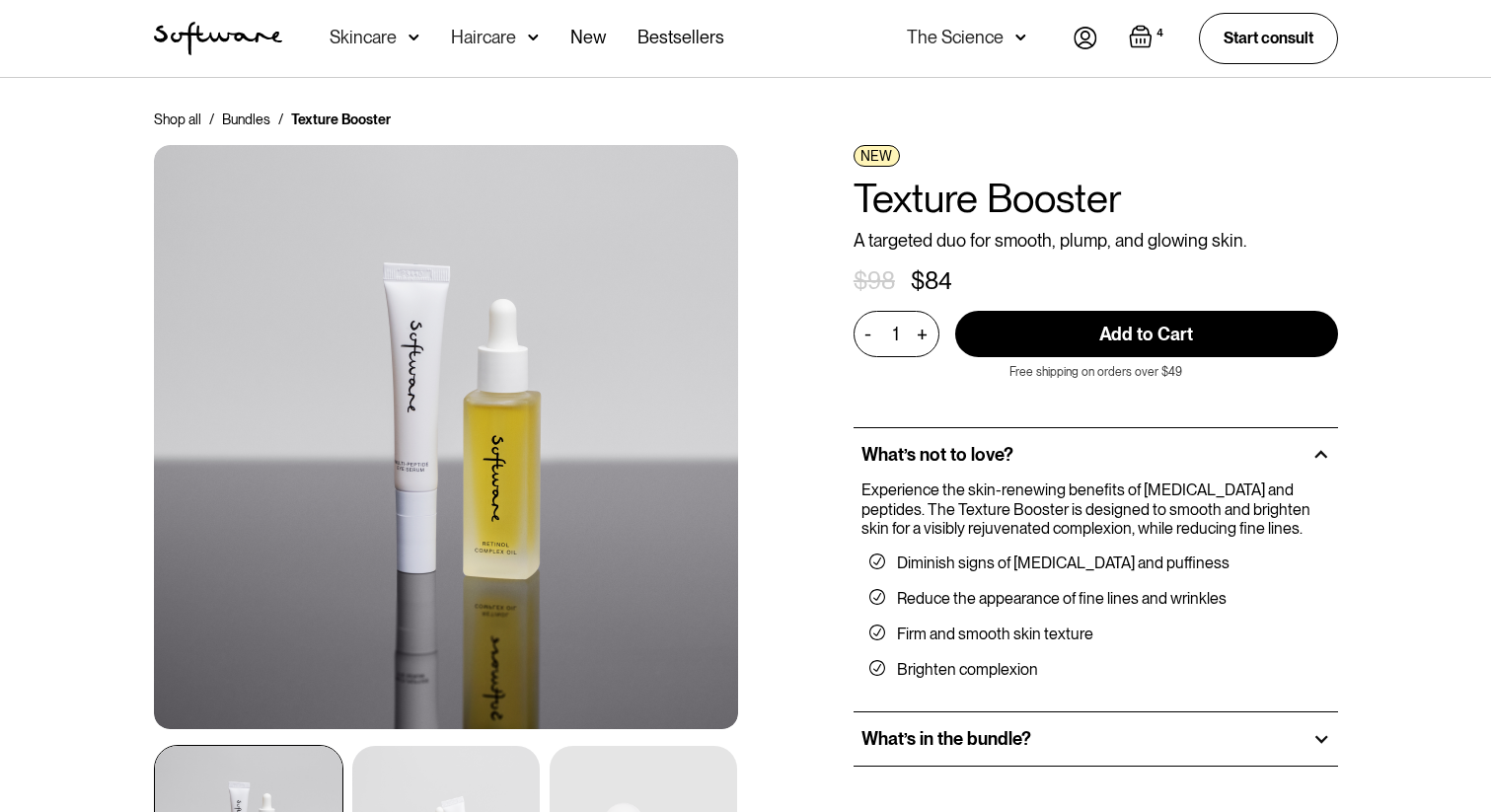
click at [1134, 43] on img "Open cart containing 4 items" at bounding box center [1141, 37] width 24 height 24
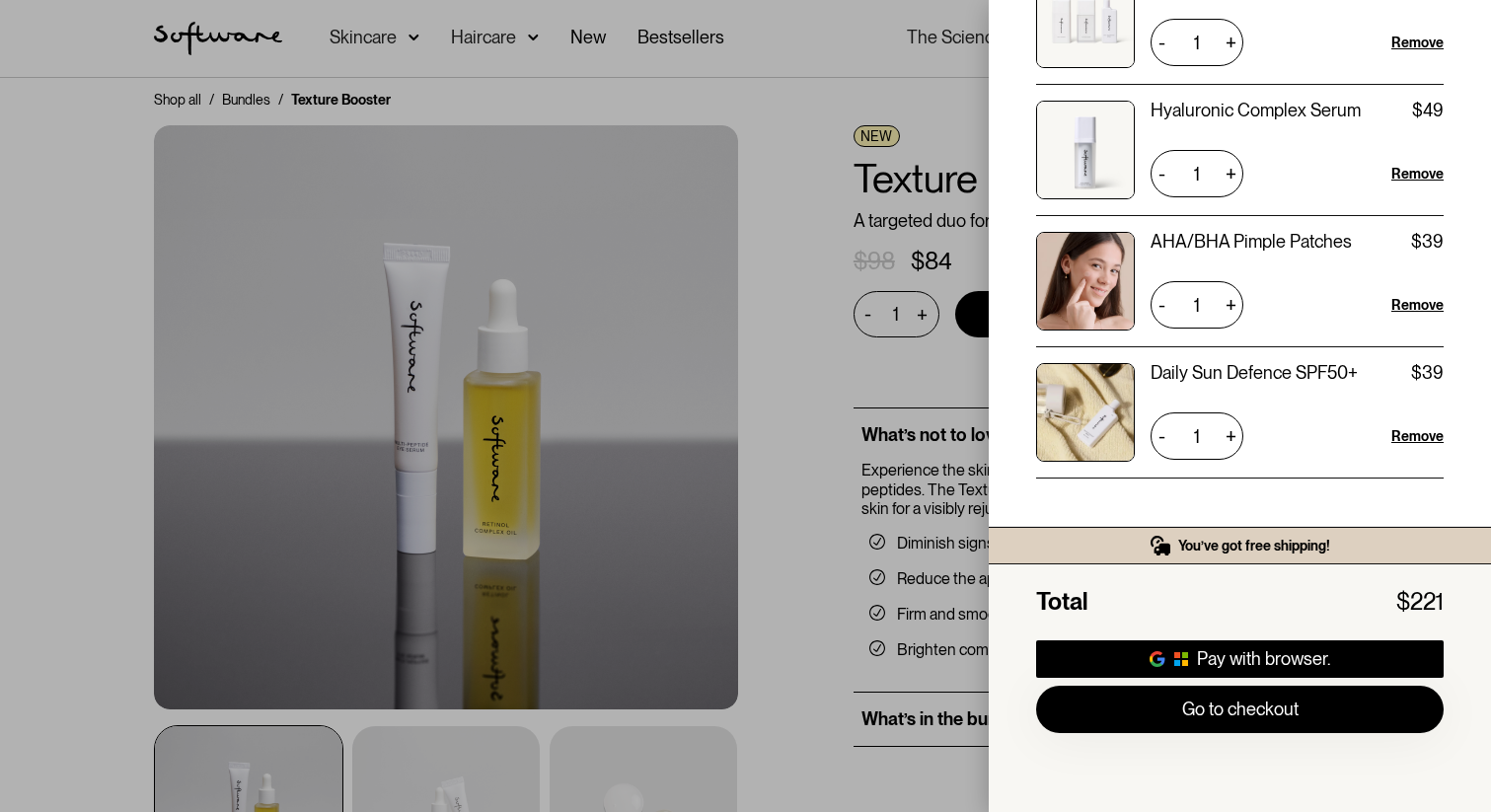
scroll to position [23, 0]
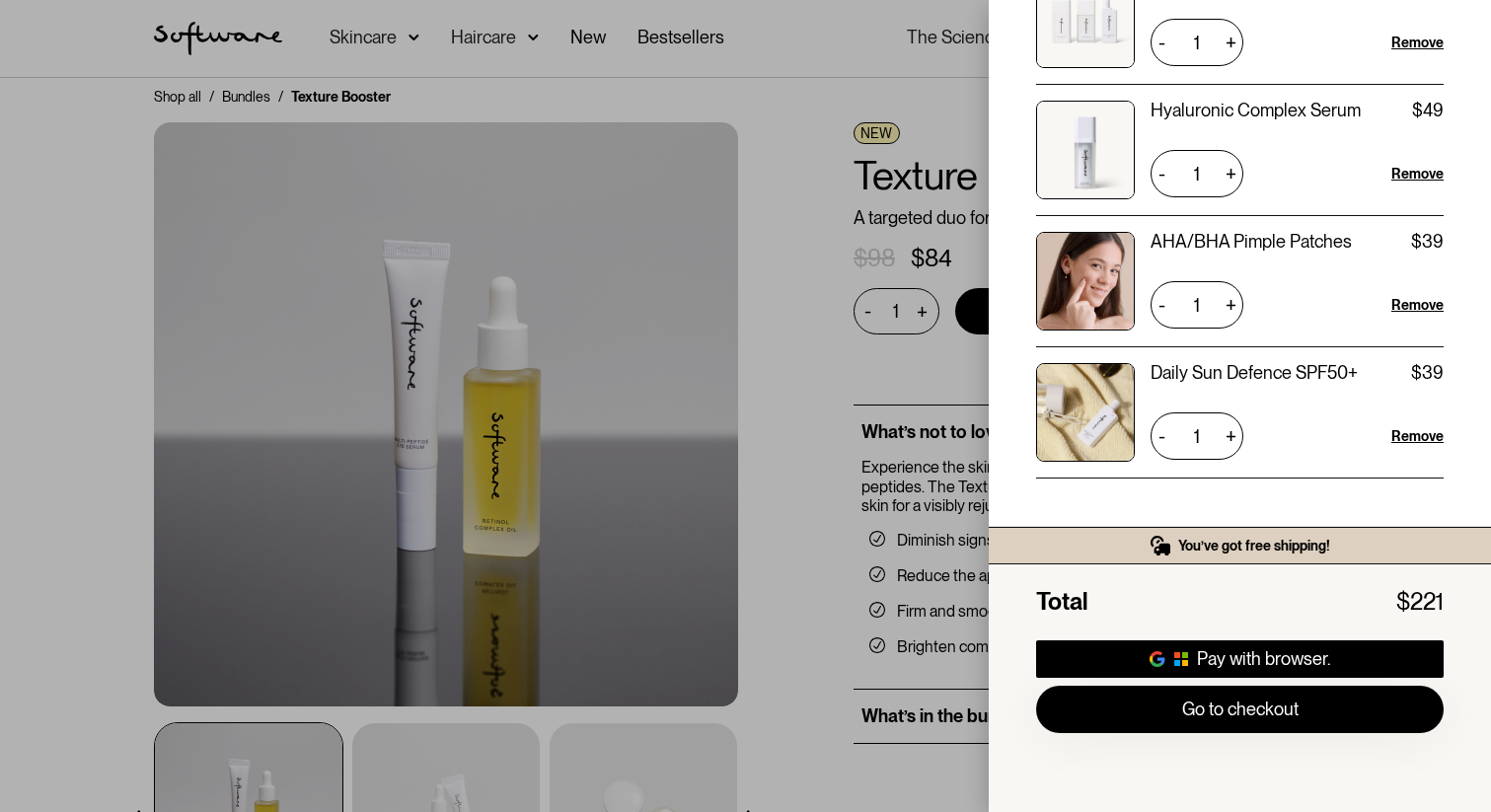
click at [808, 422] on div "Your Cart ( 4 items) Essential Skincare Routine $94 $94 1 + - Remove Hyaluronic…" at bounding box center [745, 406] width 1491 height 812
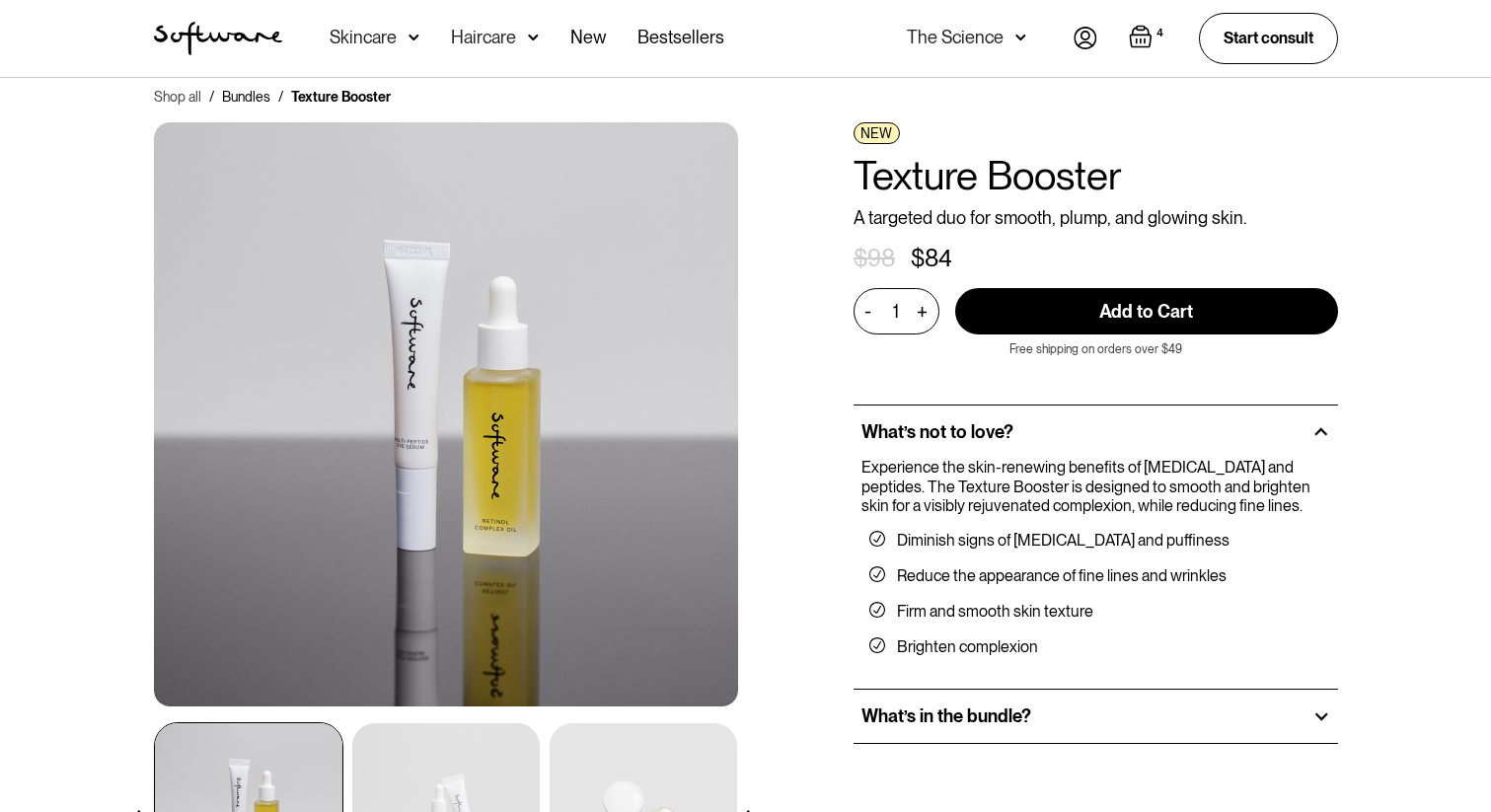
click at [185, 88] on link "Shop all" at bounding box center [178, 97] width 47 height 20
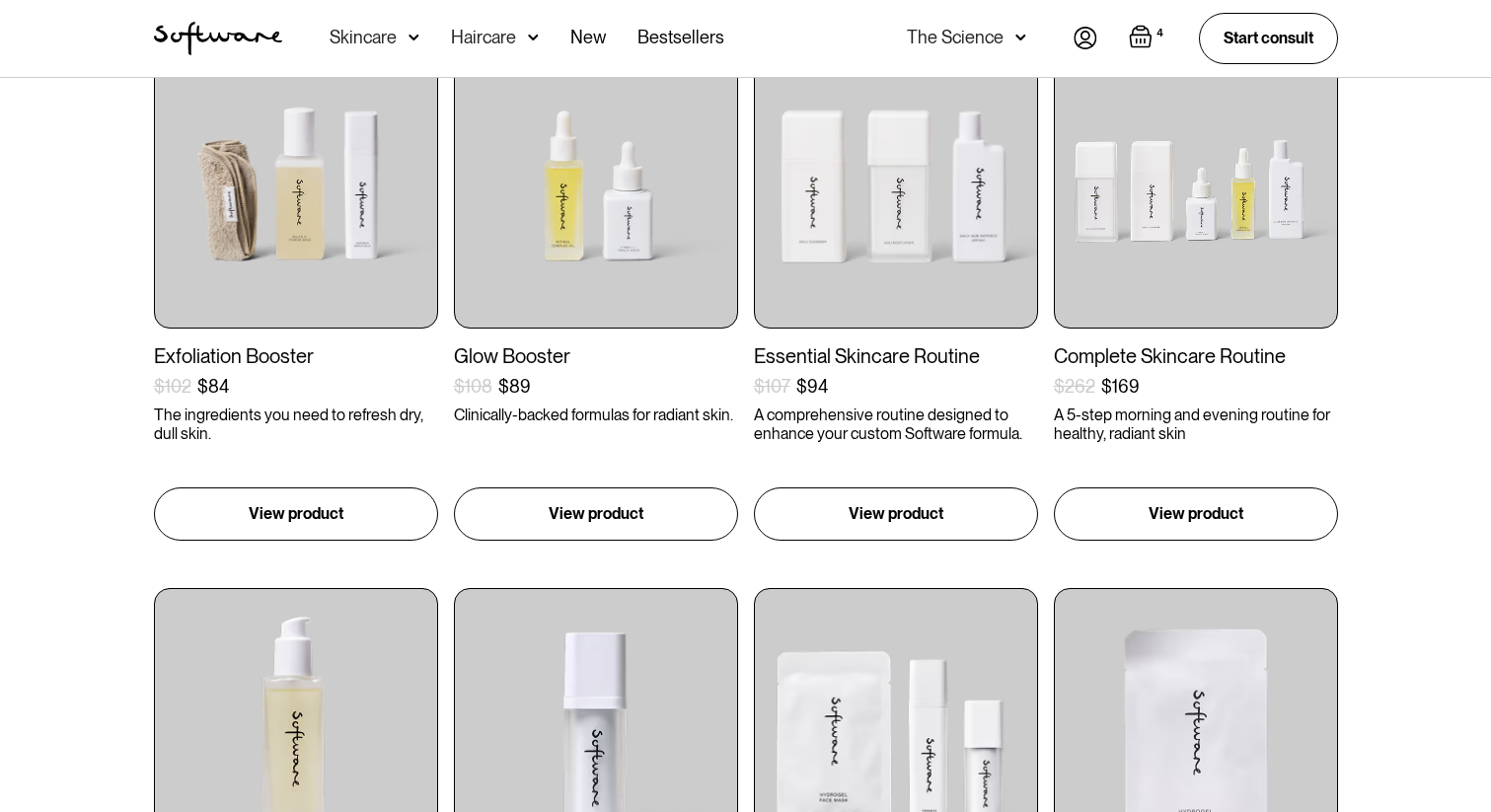
scroll to position [501, 0]
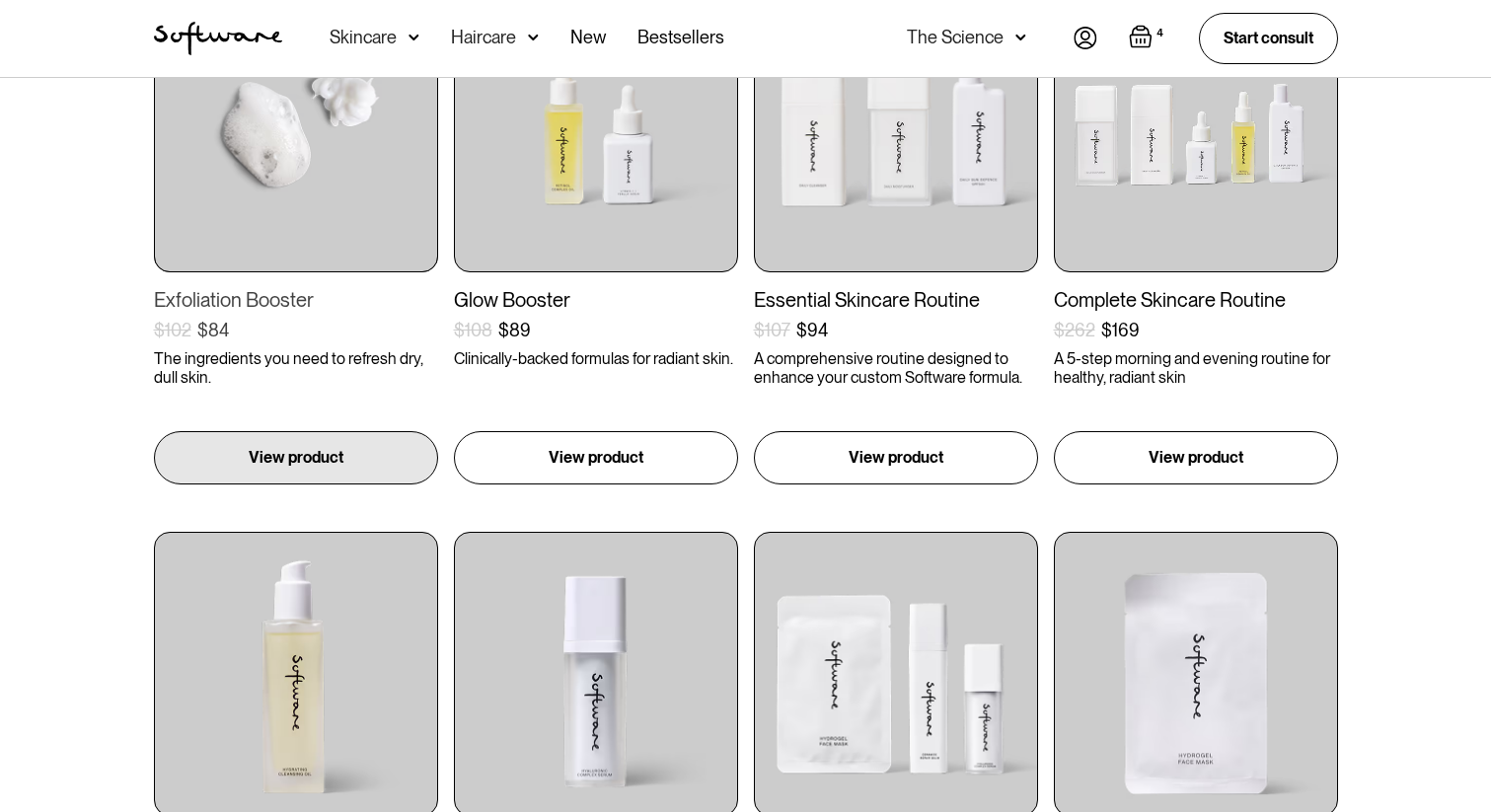
click at [265, 291] on div "Exfoliation Booster" at bounding box center [296, 300] width 284 height 24
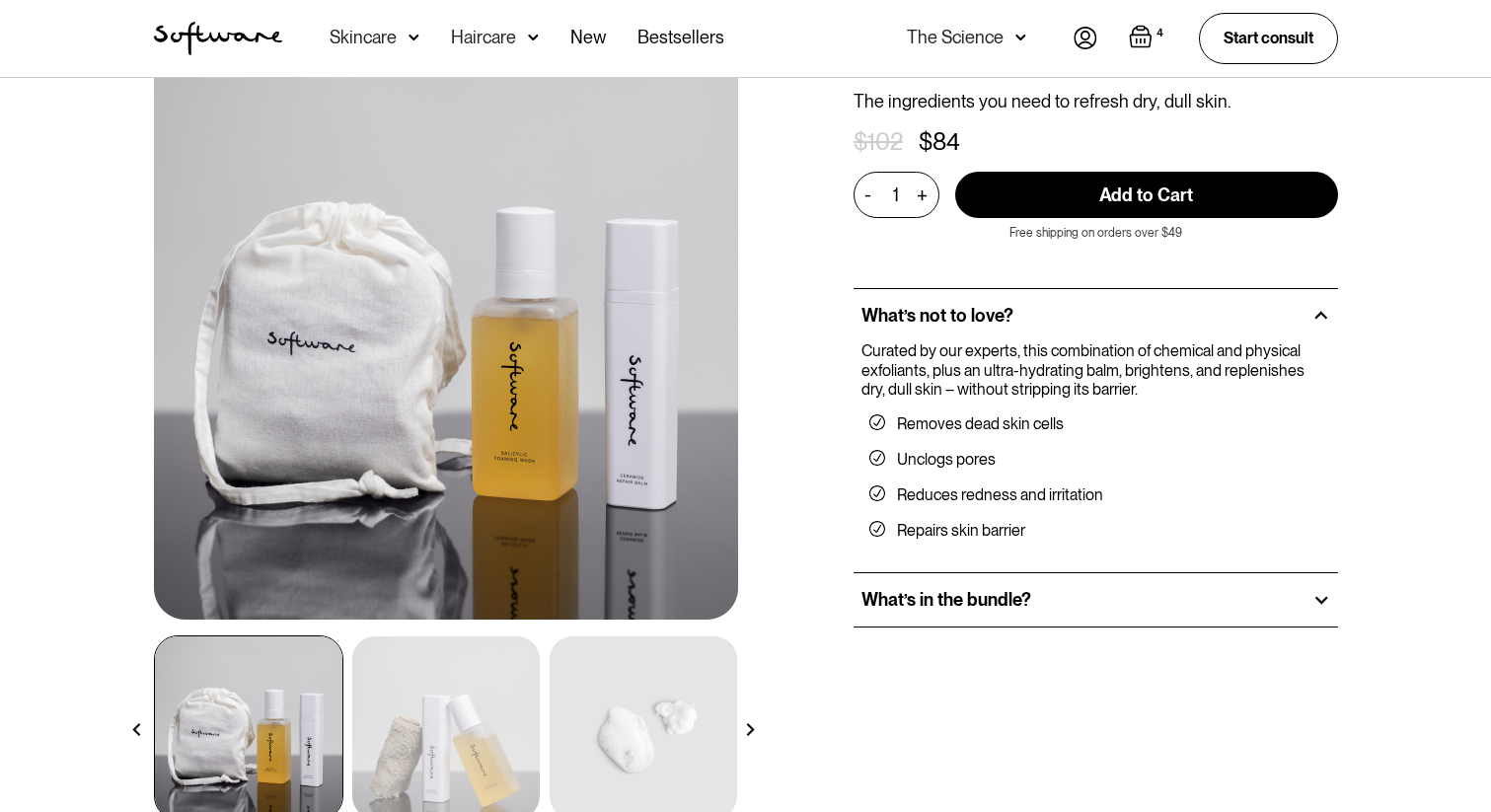
scroll to position [134, 0]
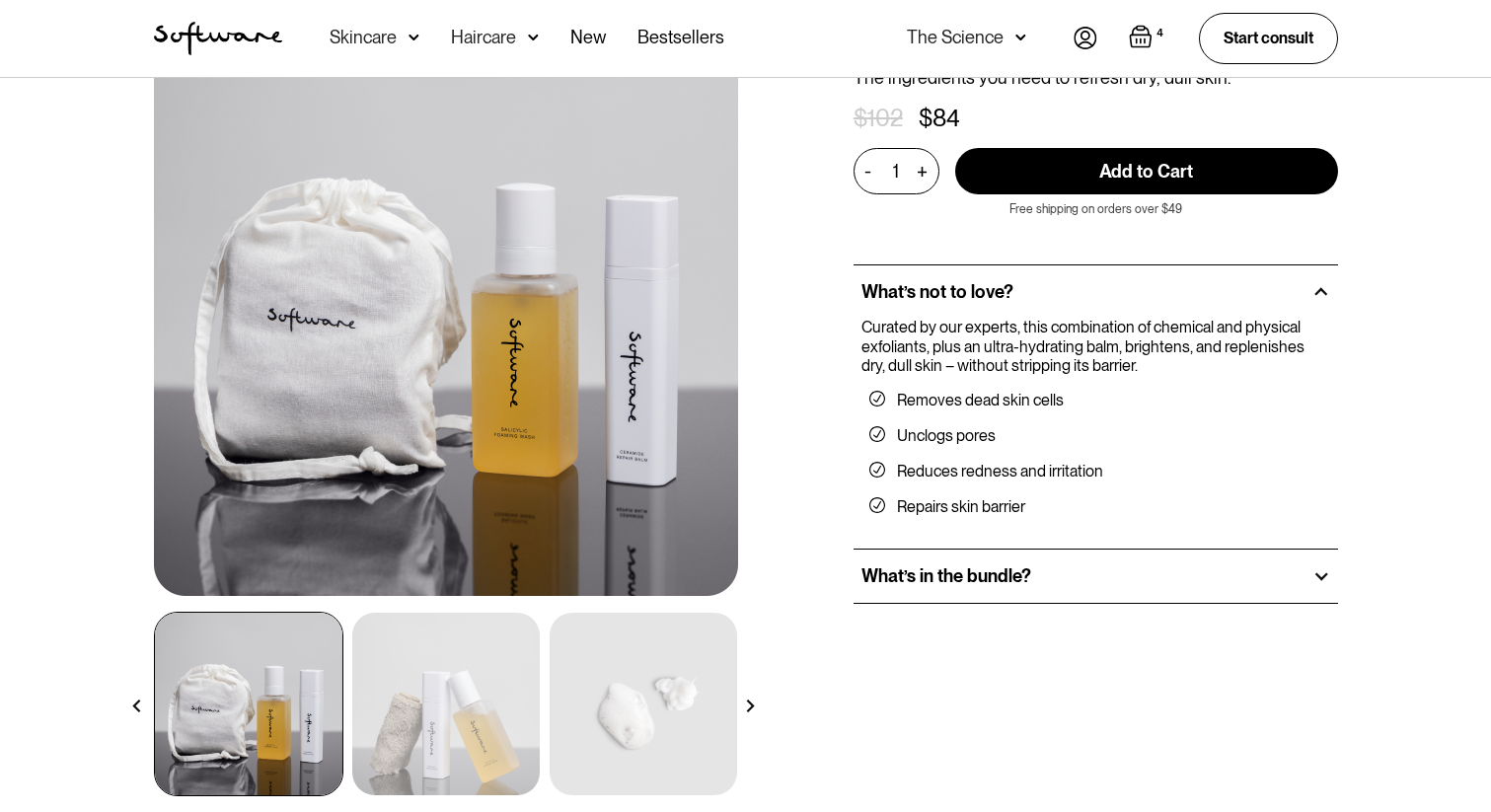
click at [1259, 573] on div "What’s in the bundle?" at bounding box center [1096, 577] width 485 height 53
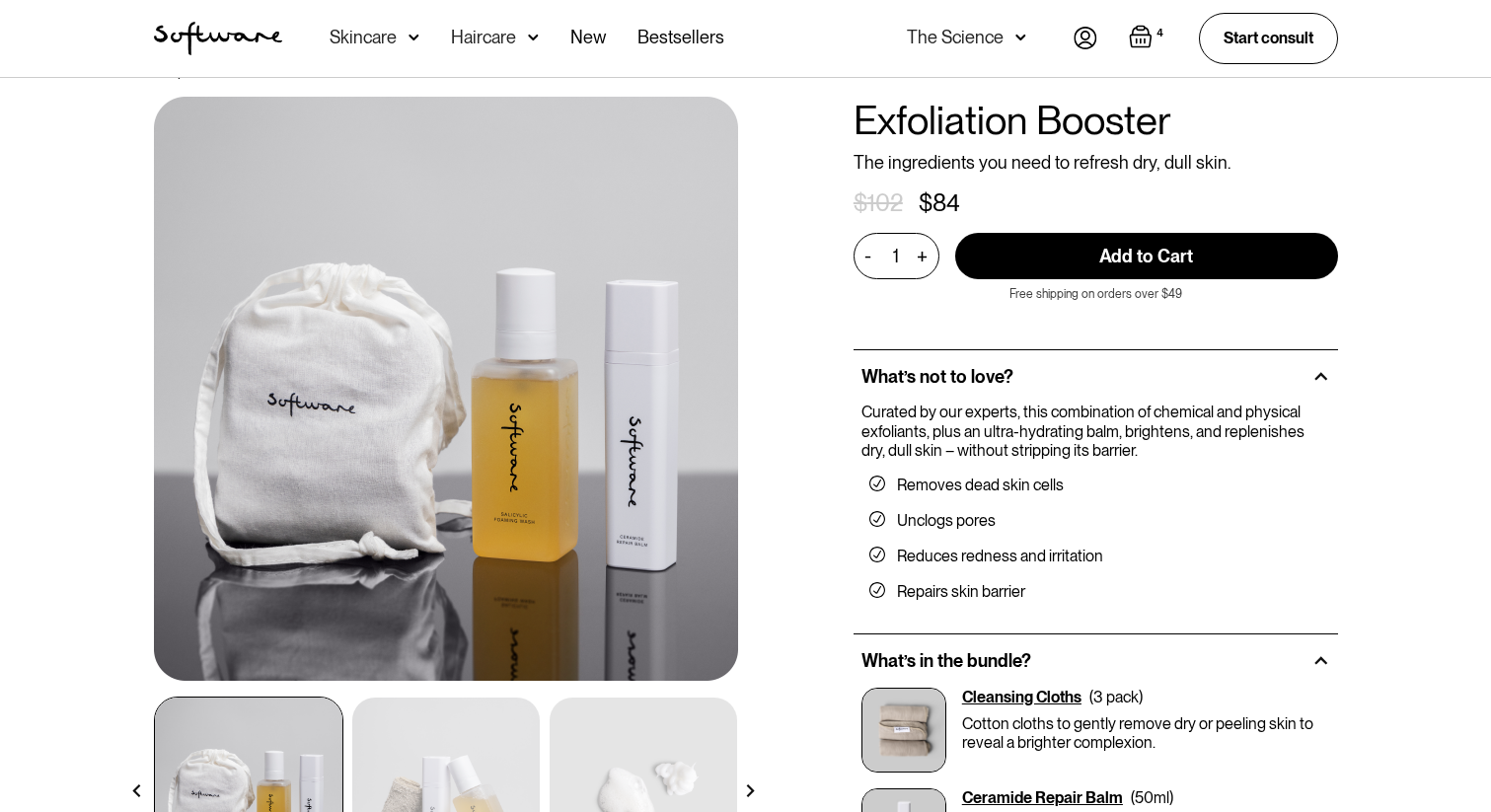
scroll to position [0, 0]
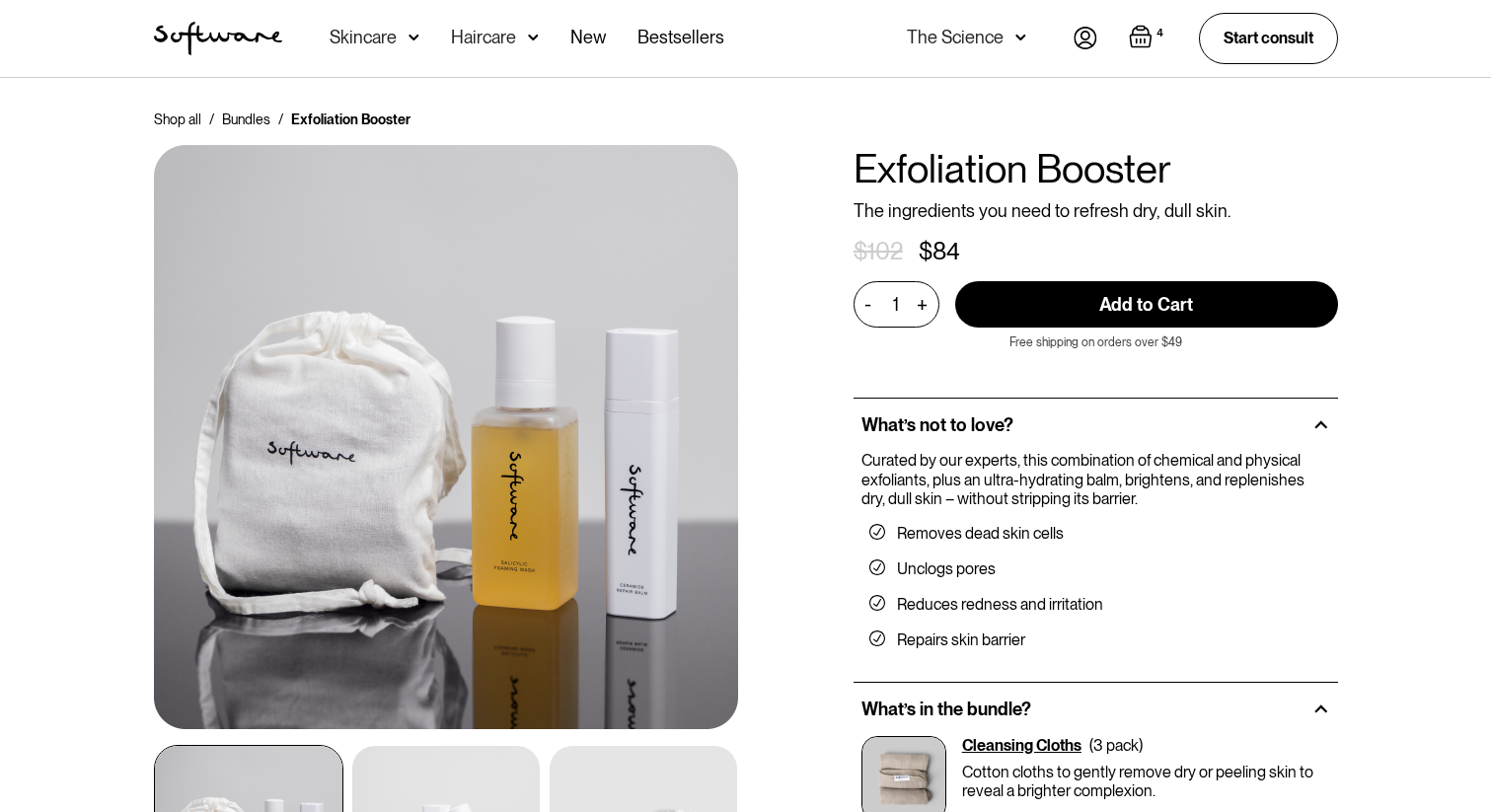
click at [1143, 37] on img "Open cart containing 4 items" at bounding box center [1141, 37] width 24 height 24
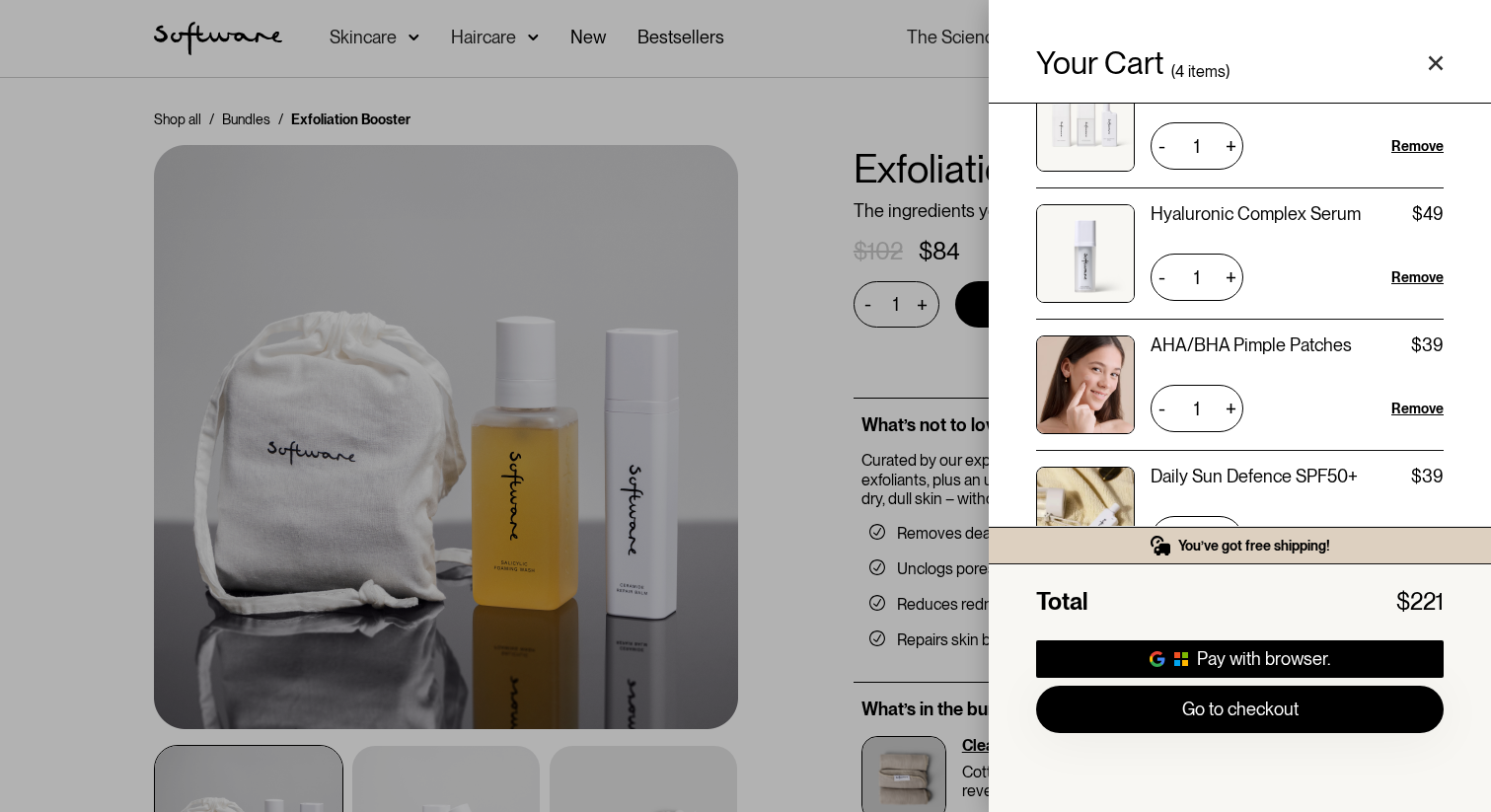
scroll to position [104, 0]
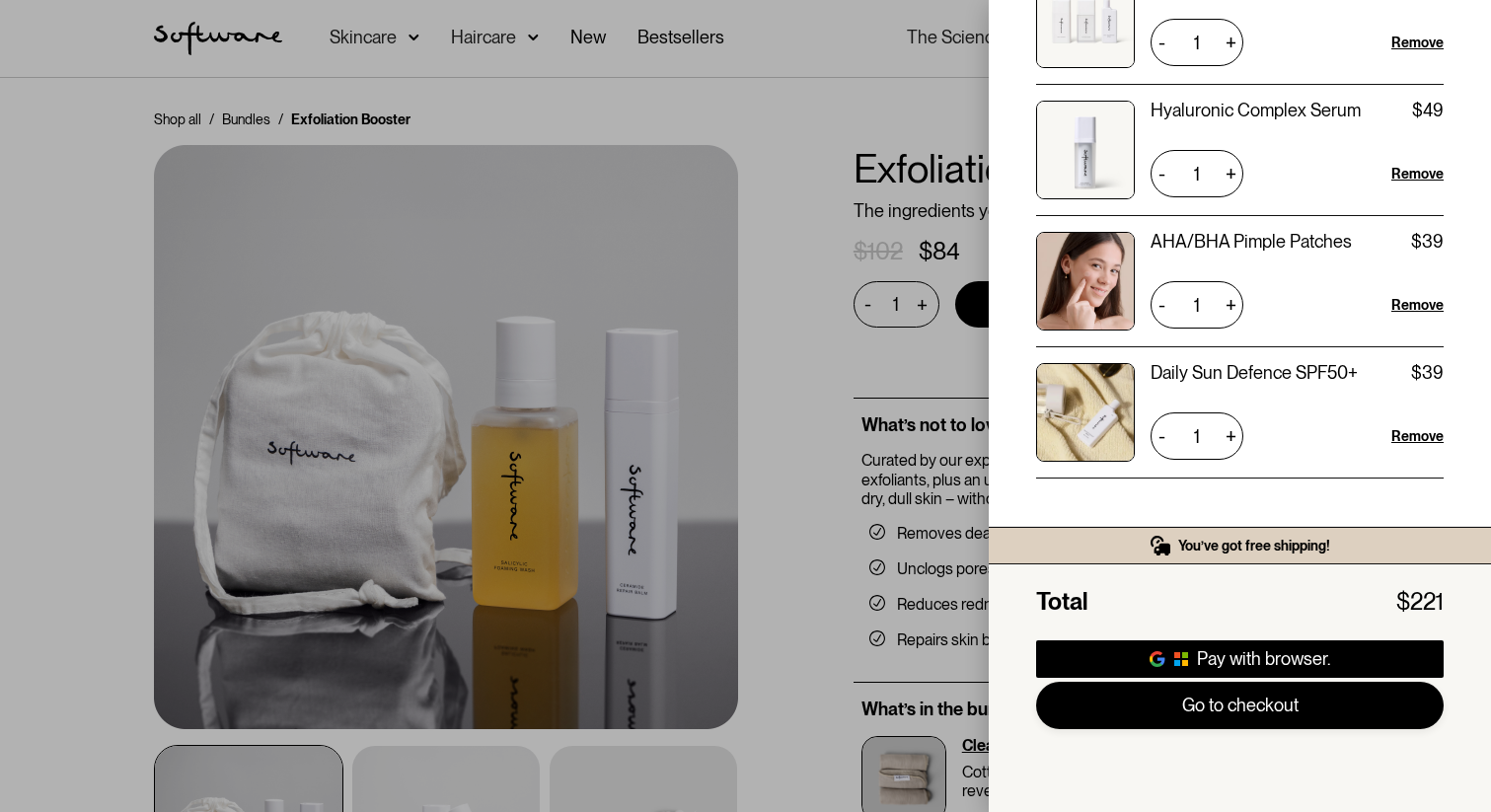
click at [1241, 717] on link "Go to checkout" at bounding box center [1240, 705] width 408 height 47
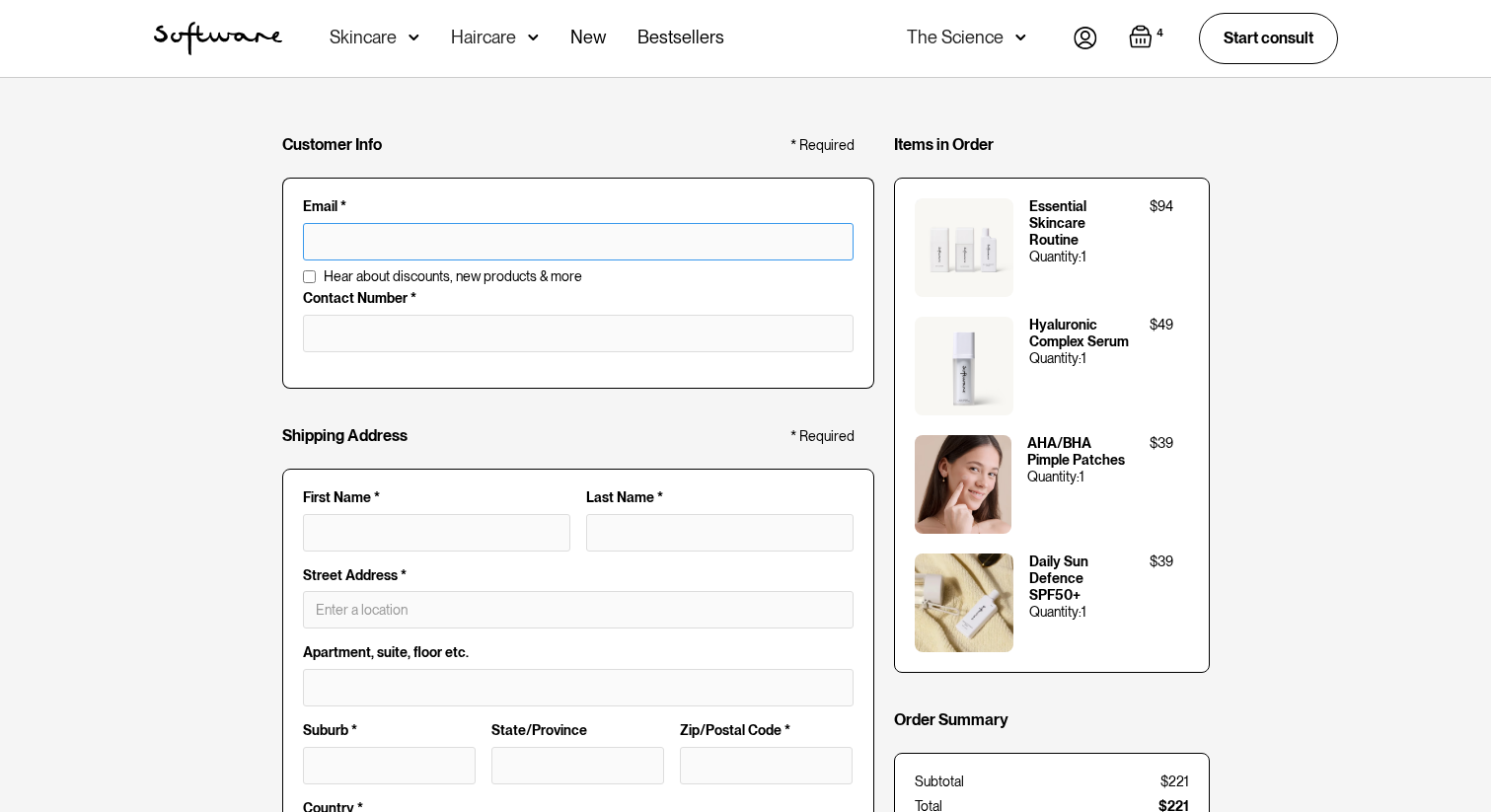
click at [432, 243] on input "text" at bounding box center [578, 241] width 551 height 38
type input "[PERSON_NAME][EMAIL_ADDRESS][DOMAIN_NAME]"
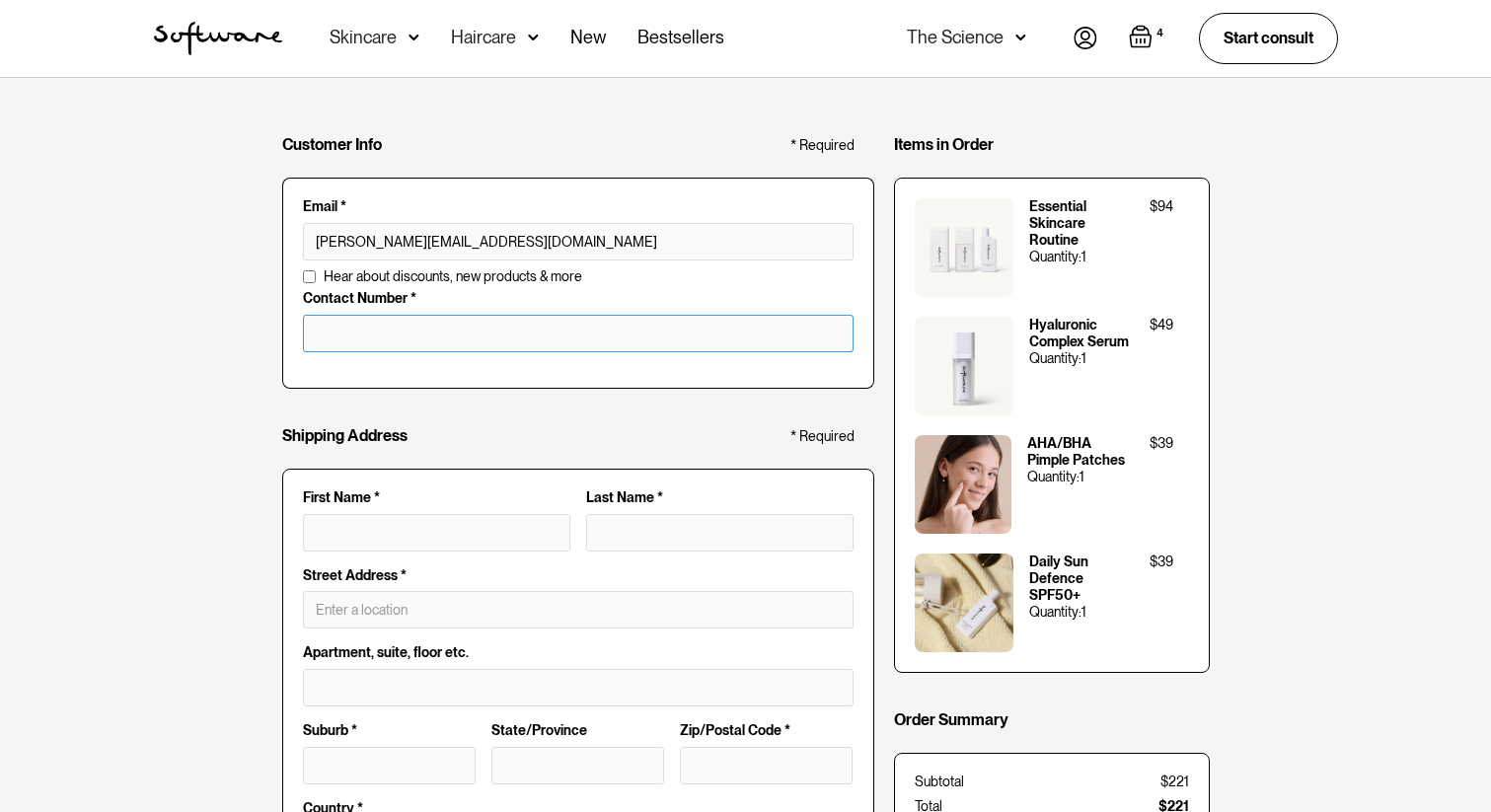
click at [400, 321] on input "tel" at bounding box center [578, 333] width 551 height 38
type input "0449142775"
click at [188, 395] on div "Customer Info * Required Email * anna.kersch7@gmail.com Email is invalid Additi…" at bounding box center [745, 760] width 1491 height 1363
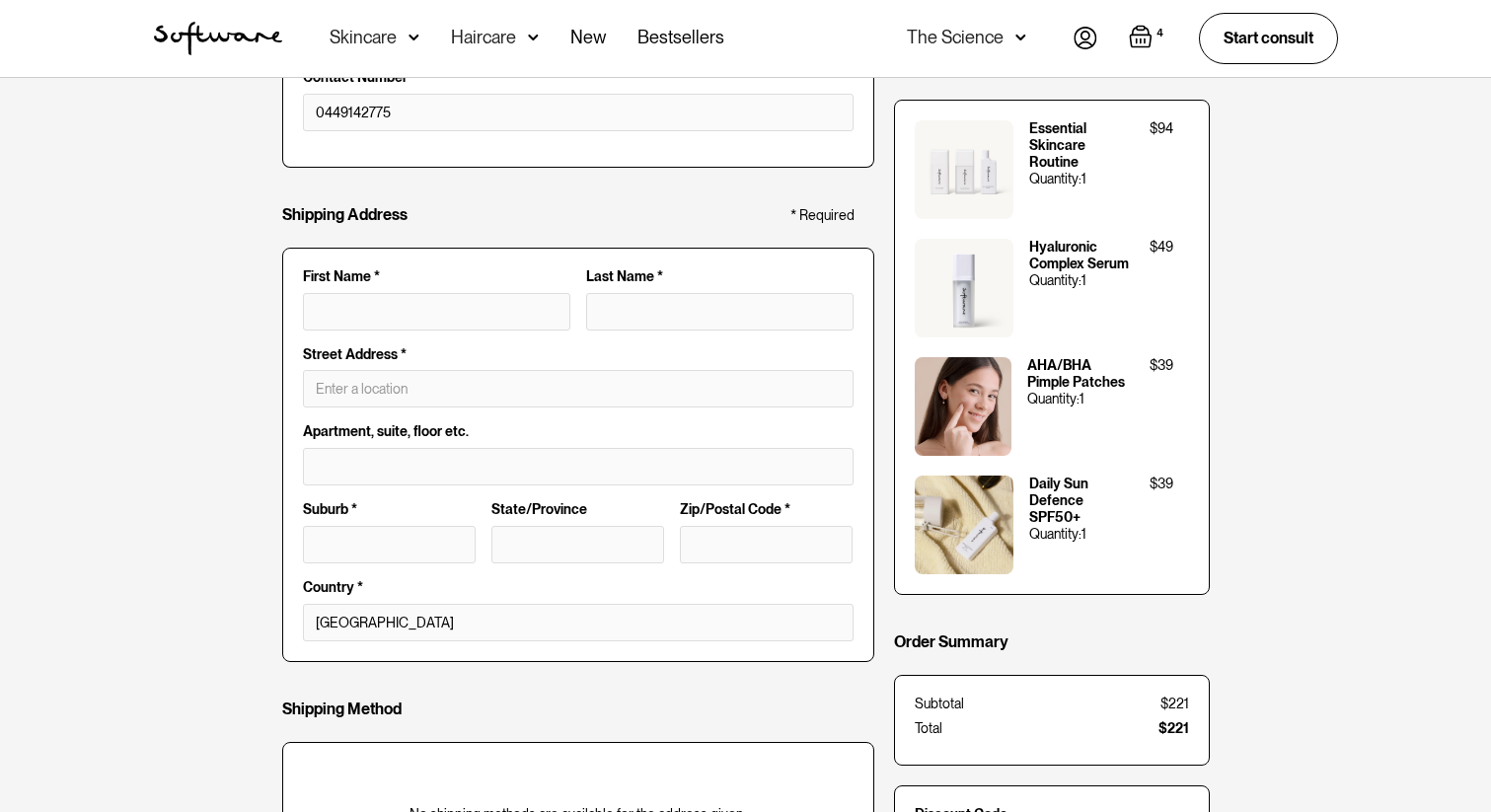
scroll to position [252, 0]
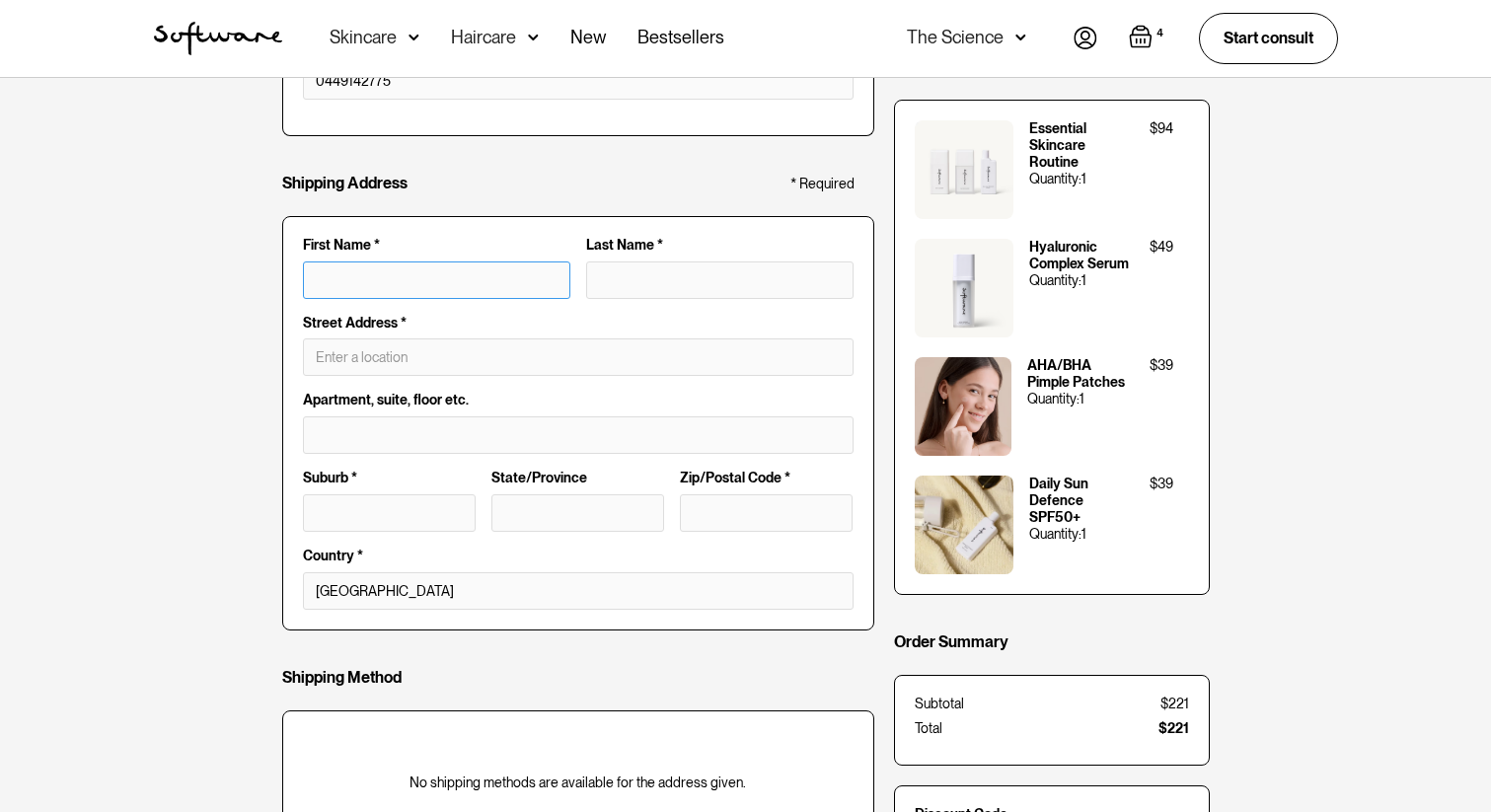
click at [391, 284] on input "First Name *" at bounding box center [436, 280] width 267 height 38
type input "A"
type input "An"
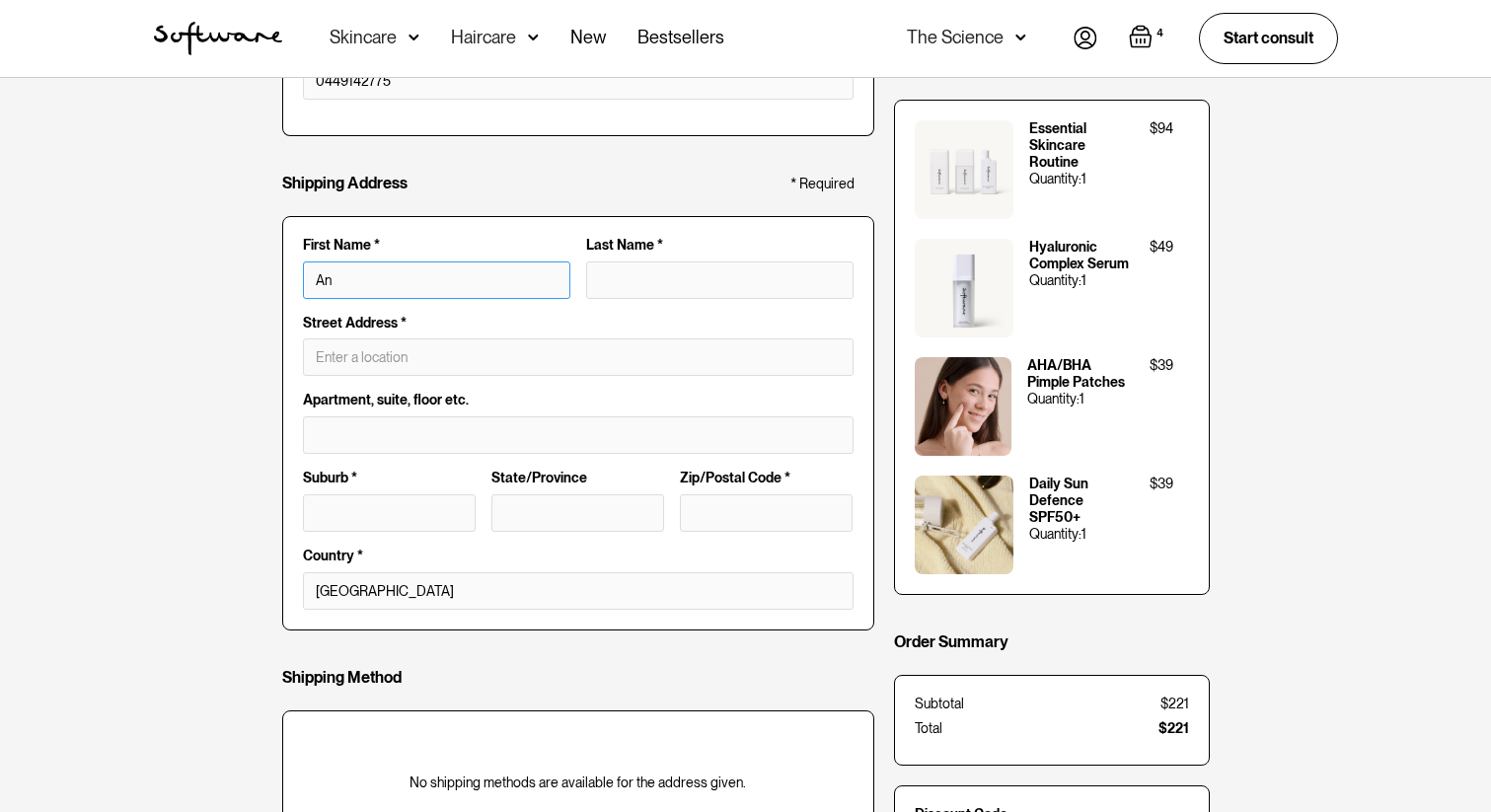
type input "Ann"
type input "Anna"
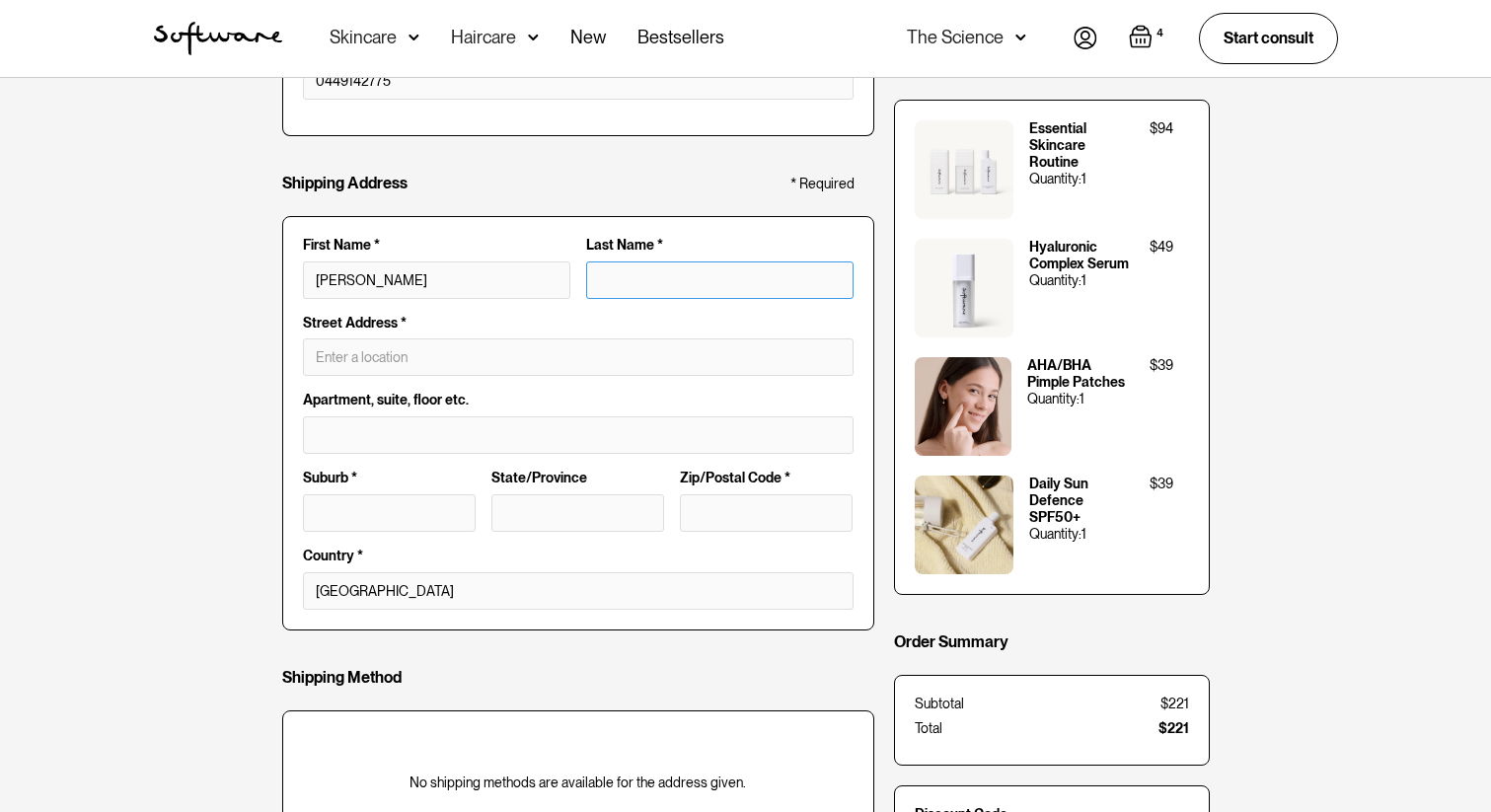
type input "K"
type input "Anna K"
type input "Ke"
type input "Anna Ke"
type input "Ker"
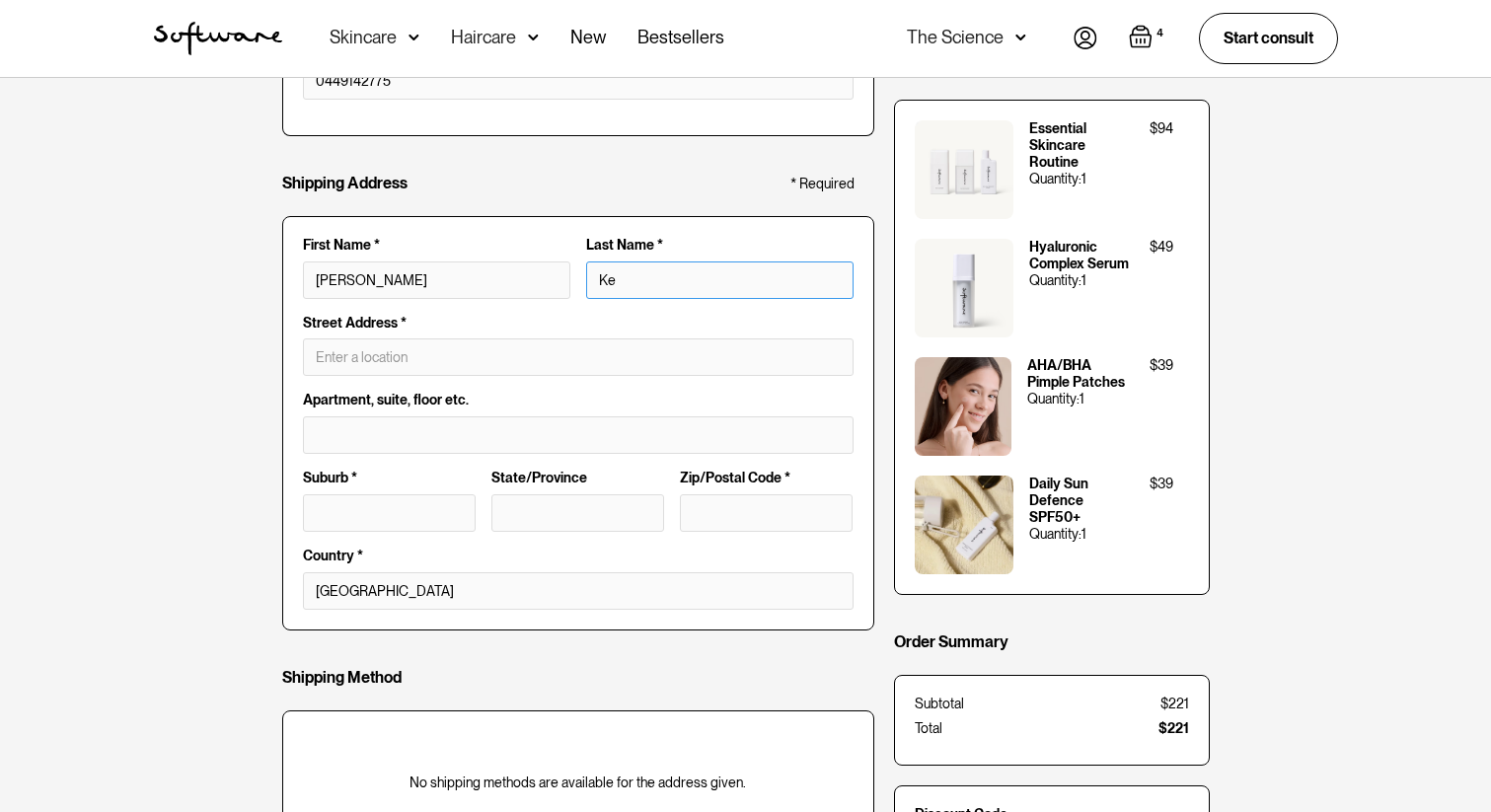
type input "Anna Ker"
type input "Kers"
type input "Anna Kers"
type input "Kersc"
type input "Anna Kersc"
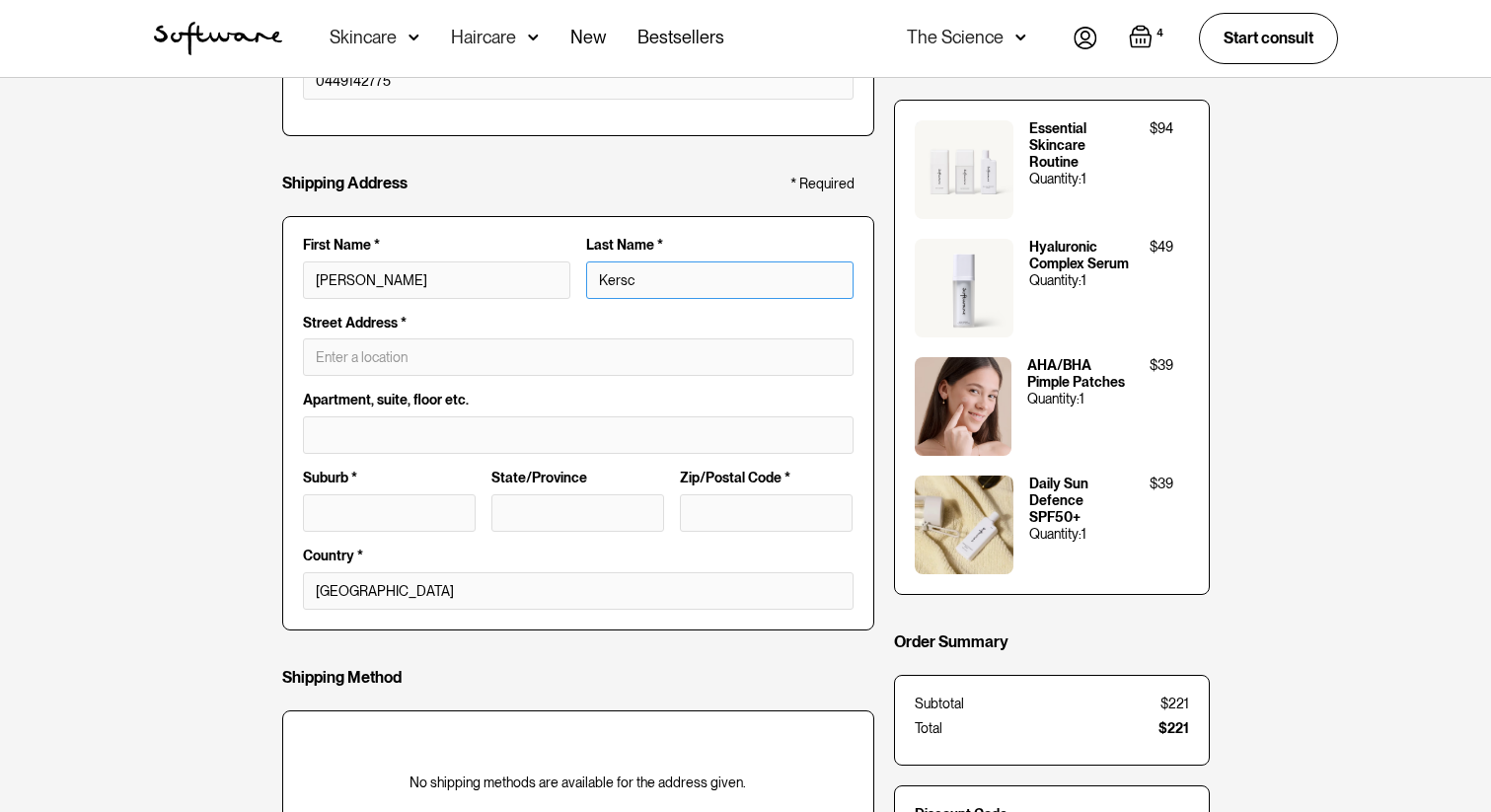
type input "Kersch"
type input "[PERSON_NAME]"
type input "Kersch"
click at [145, 403] on div "Customer Info * Required Email * anna.kersch7@gmail.com Email is invalid Additi…" at bounding box center [745, 506] width 1491 height 1363
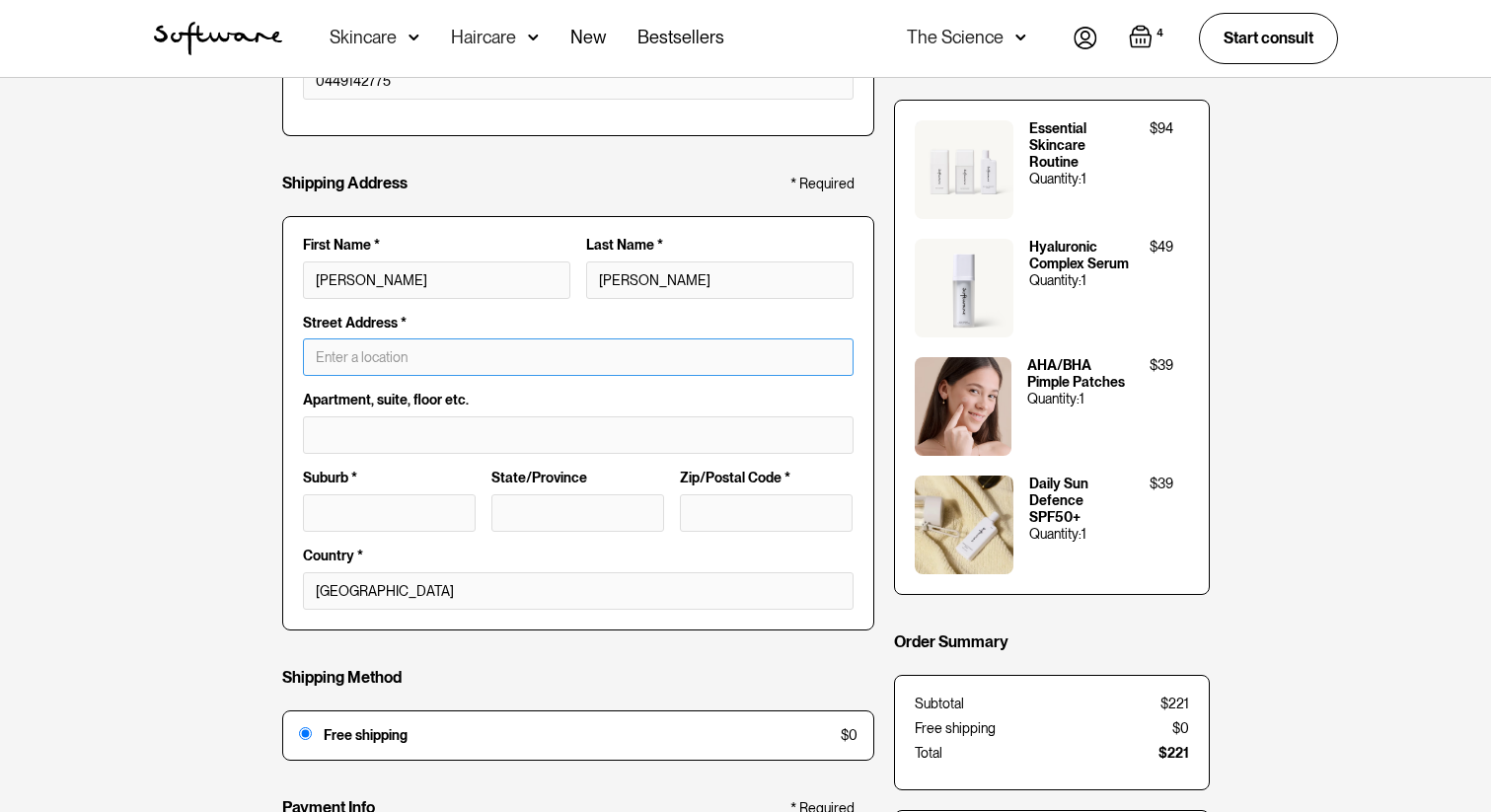
click at [421, 359] on input "text" at bounding box center [578, 357] width 551 height 38
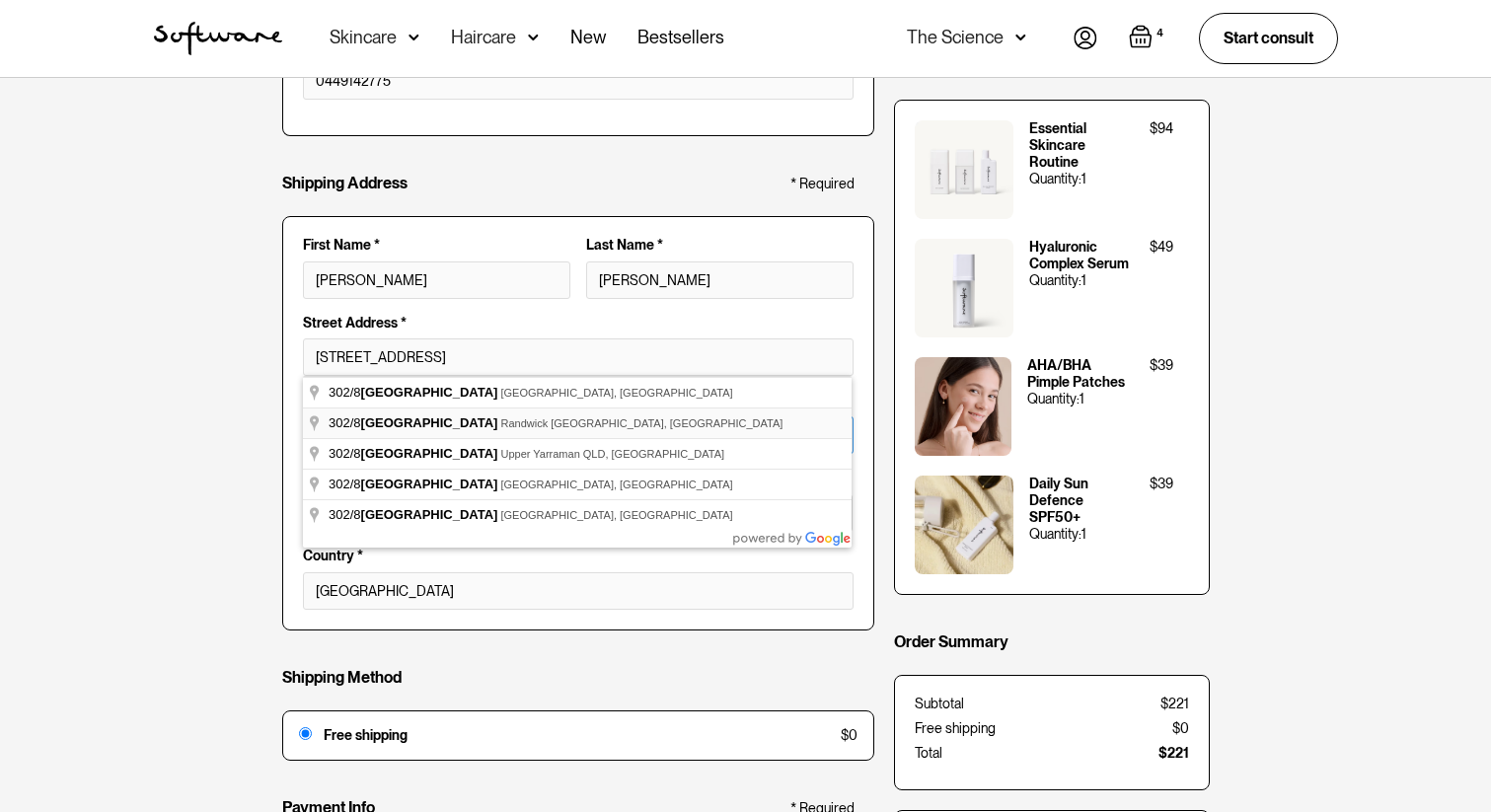
type input "[STREET_ADDRESS]"
type input "302"
type input "Randwick"
type input "[GEOGRAPHIC_DATA]"
type input "2031"
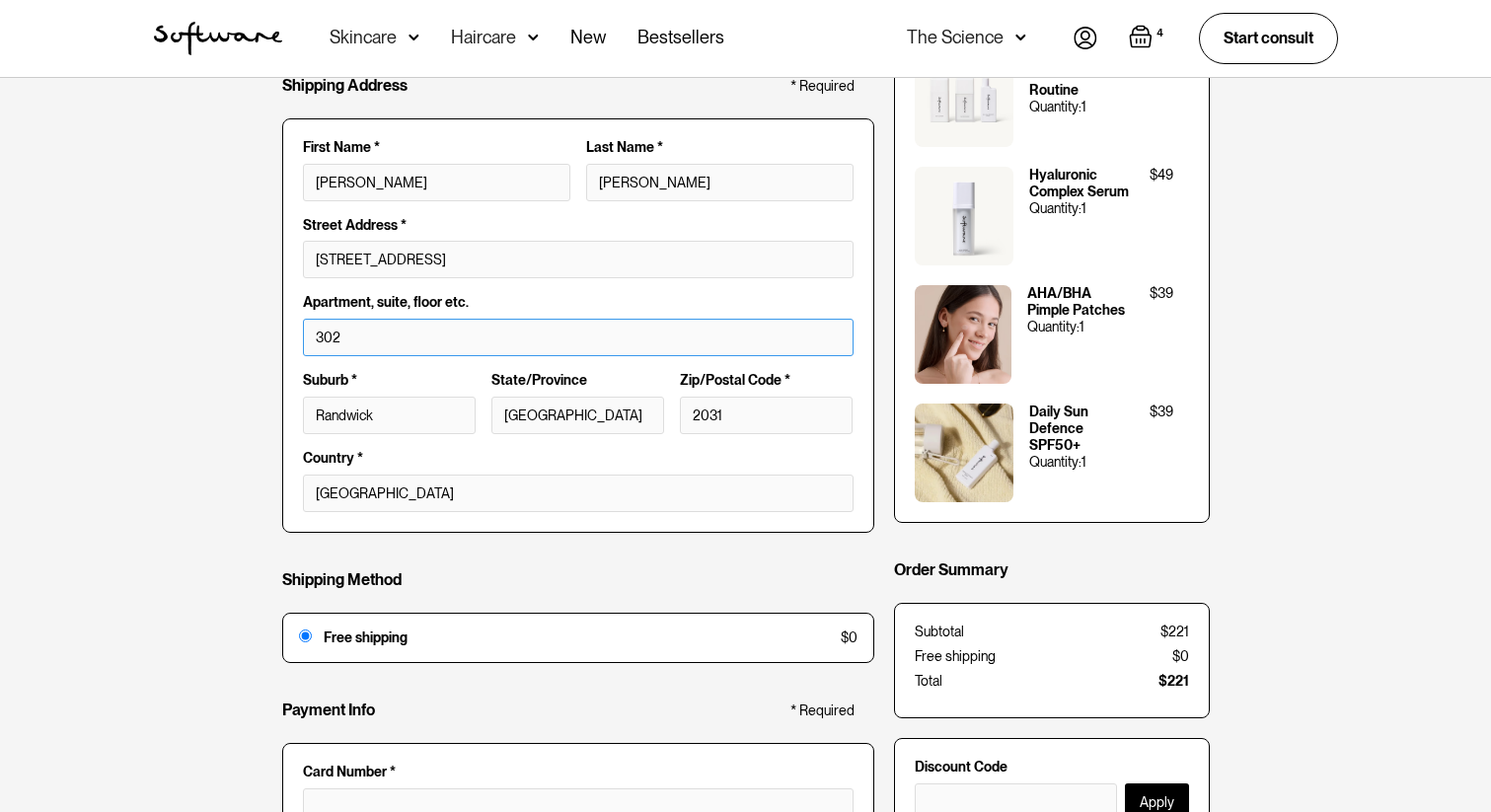
scroll to position [359, 0]
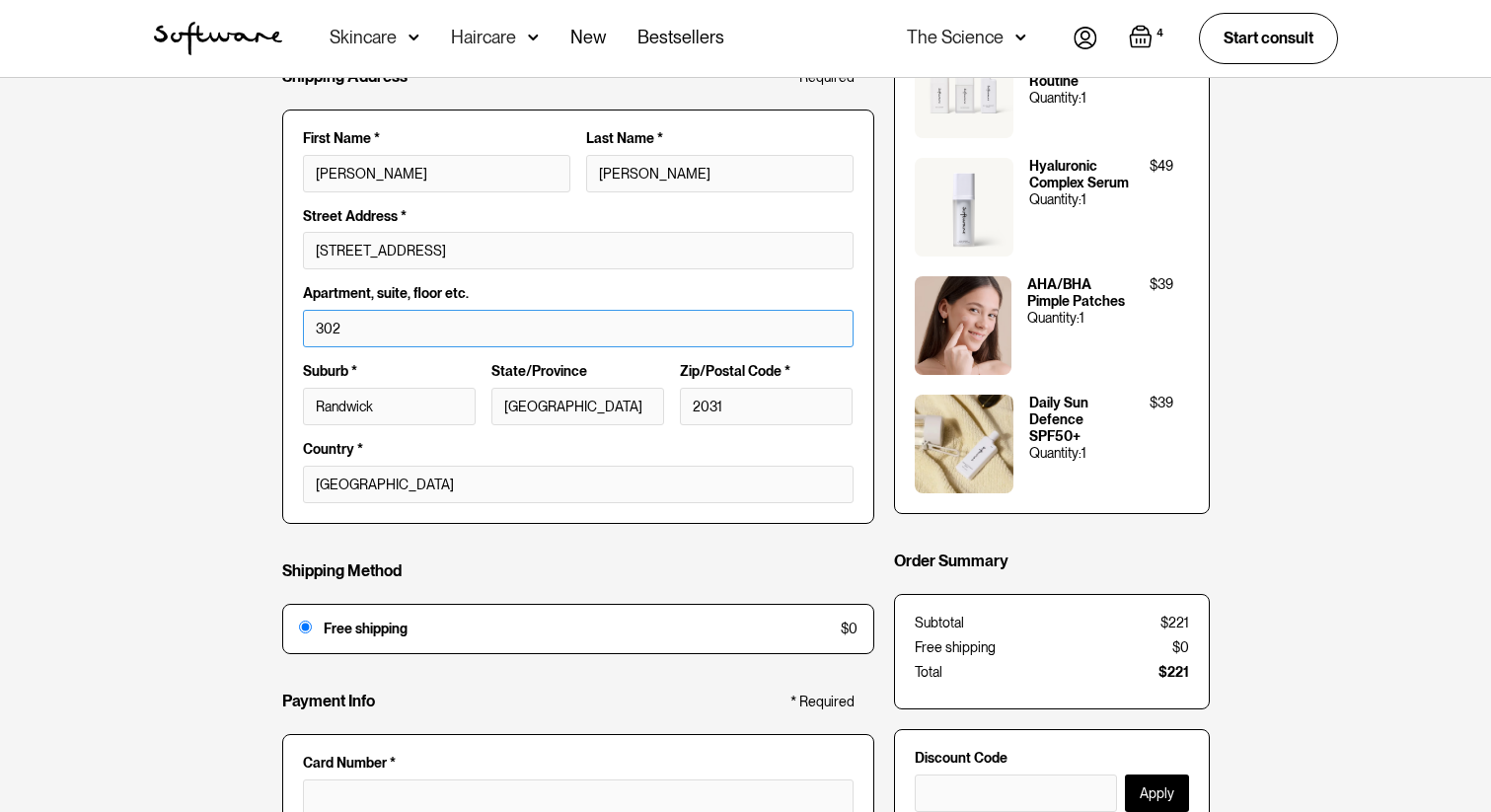
click at [314, 323] on input "302" at bounding box center [578, 328] width 551 height 38
type input "Unit 302"
click at [237, 385] on div "Customer Info * Required Email * anna.kersch7@gmail.com Email is invalid Additi…" at bounding box center [745, 353] width 1491 height 1268
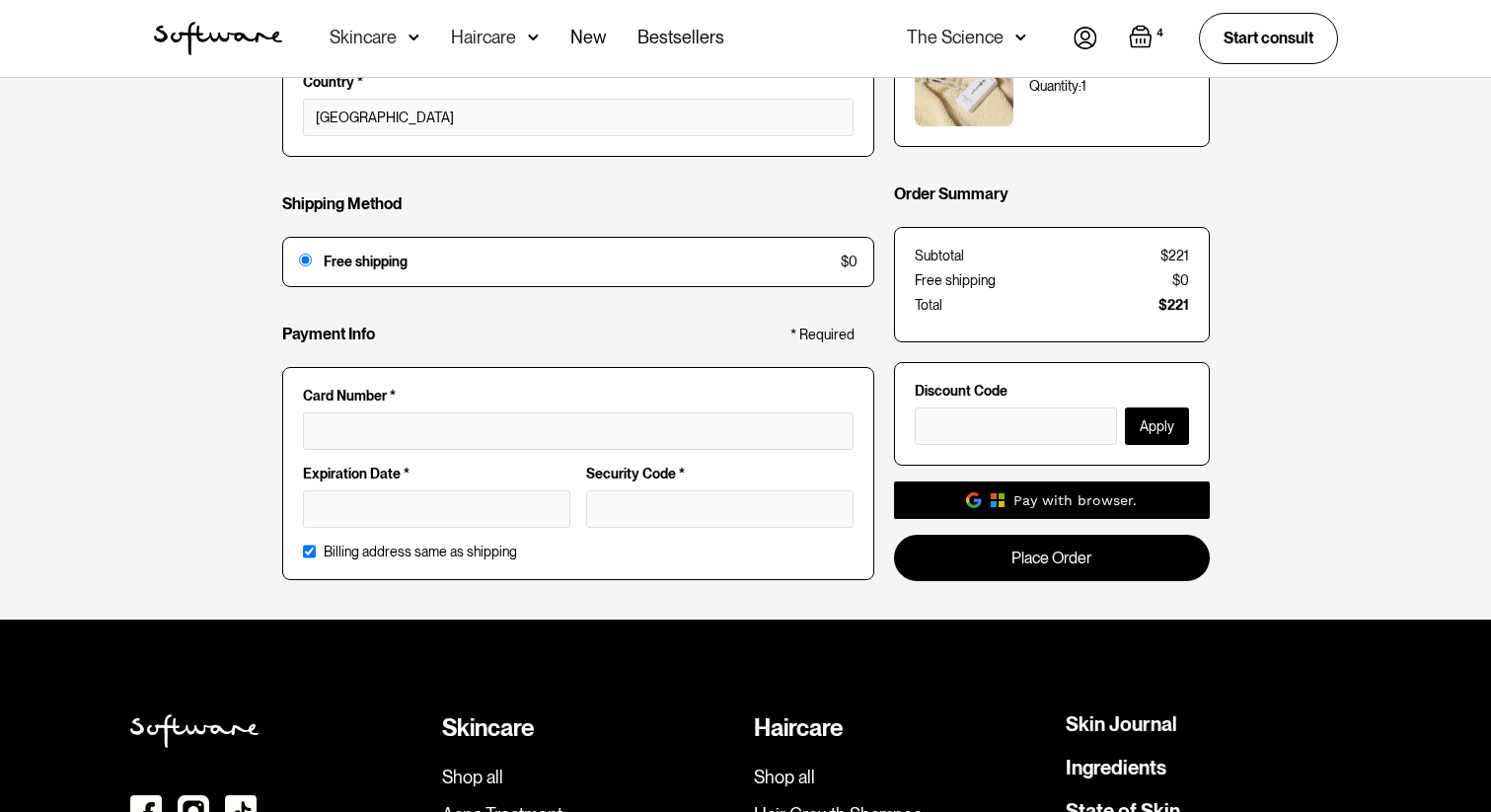
scroll to position [732, 0]
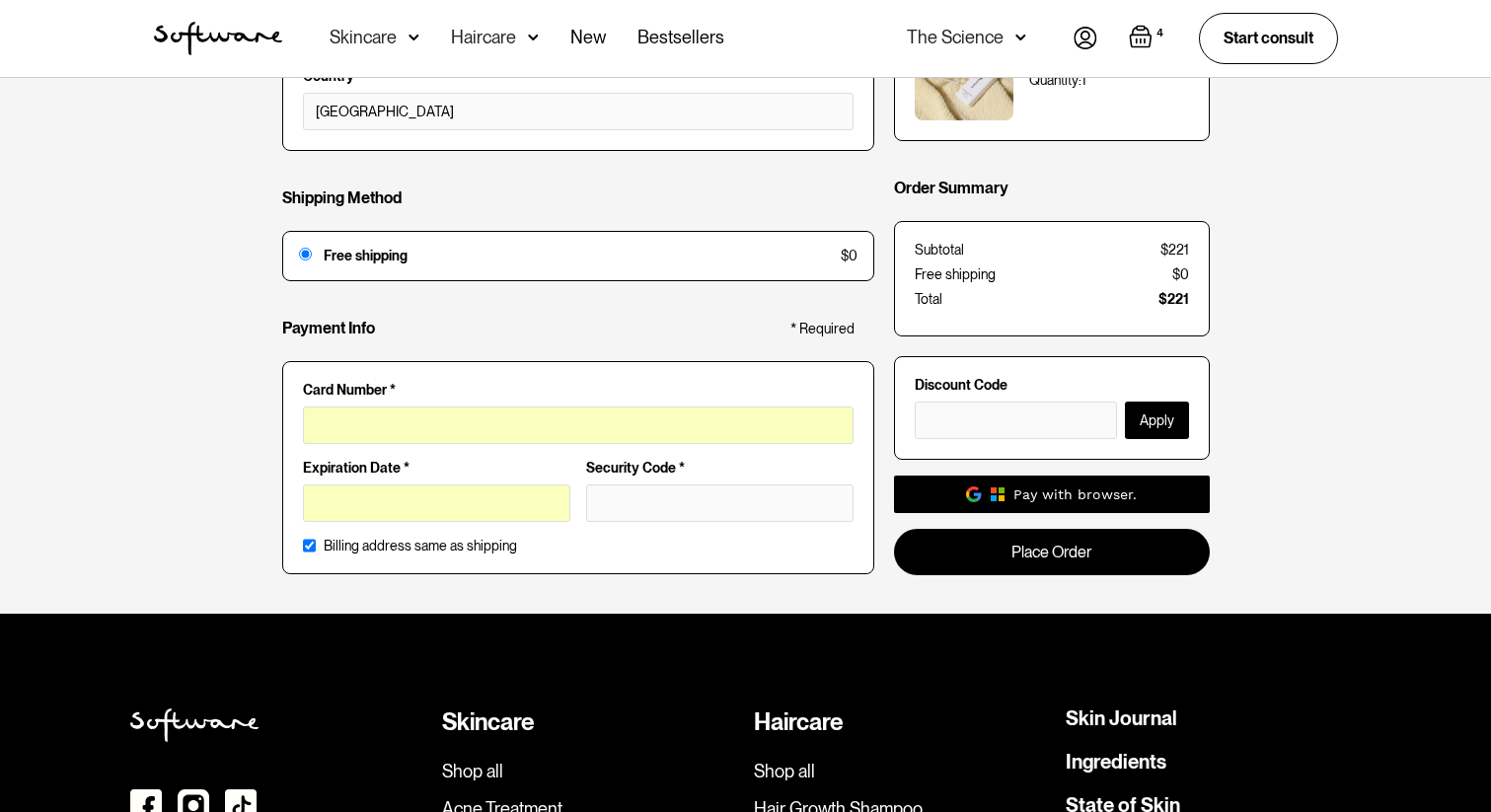
click at [681, 494] on iframe at bounding box center [720, 501] width 241 height 17
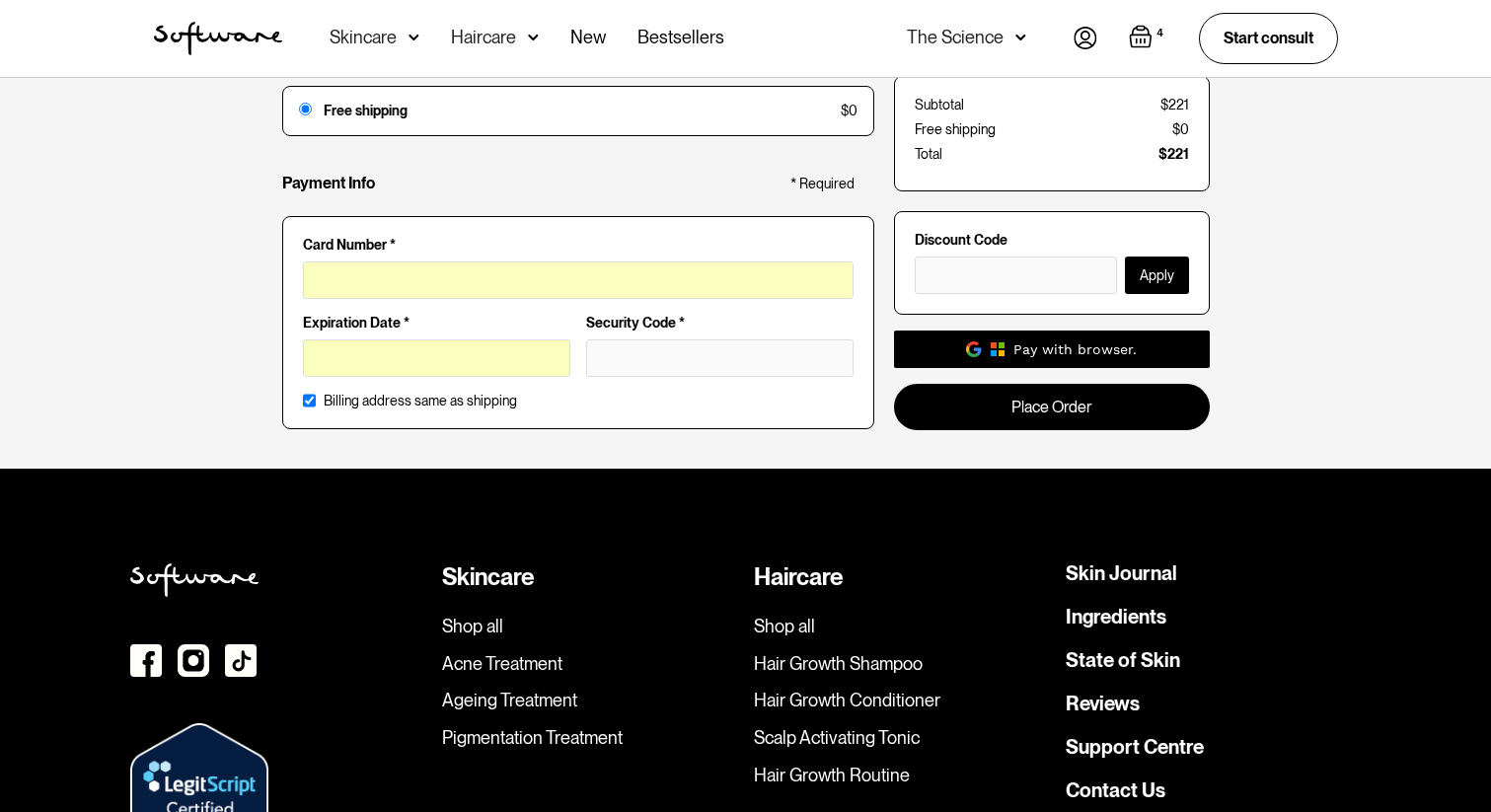
scroll to position [878, 0]
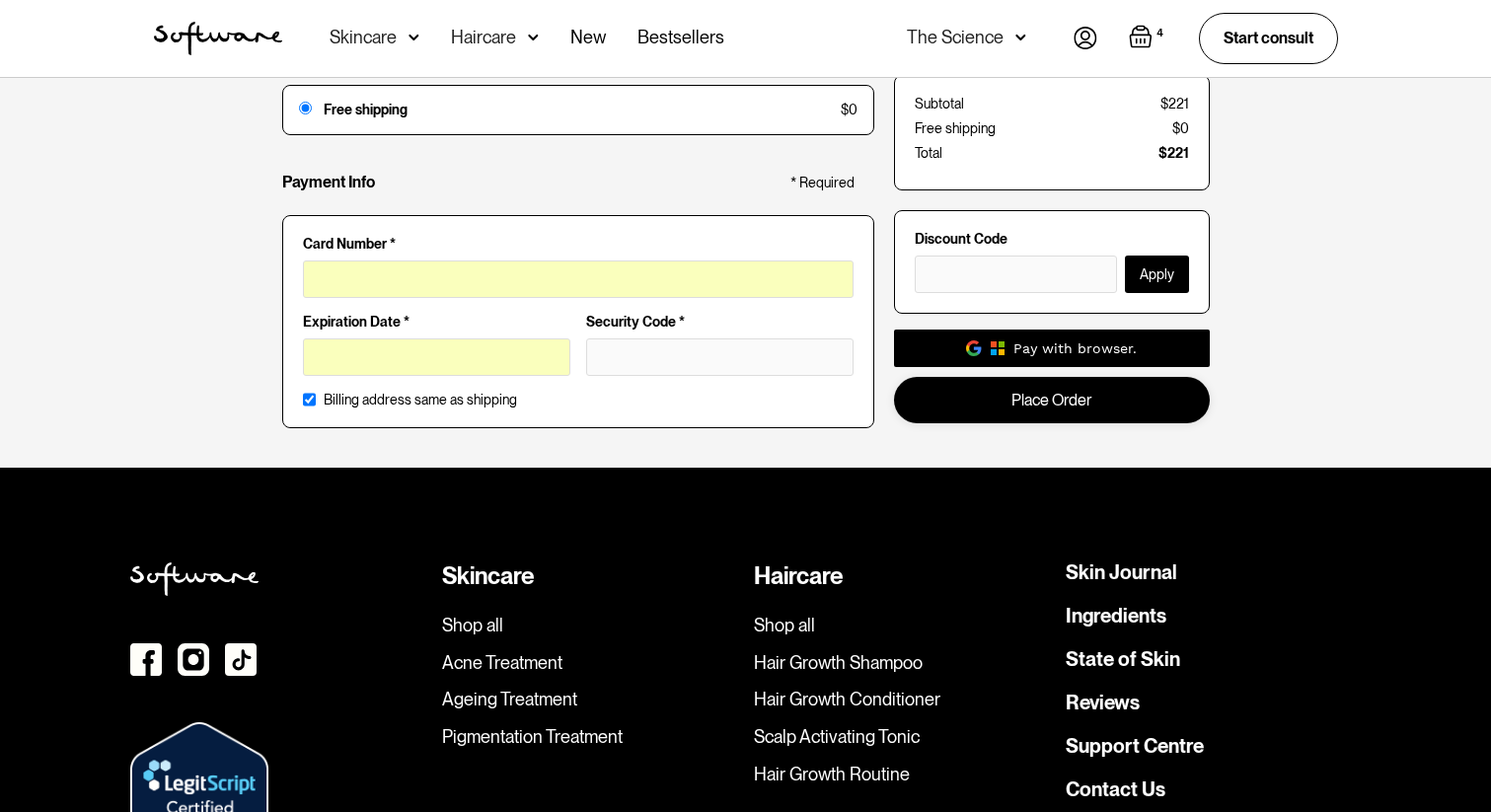
click at [1028, 412] on link "Place Order" at bounding box center [1052, 399] width 316 height 46
